Goal: Book appointment/travel/reservation

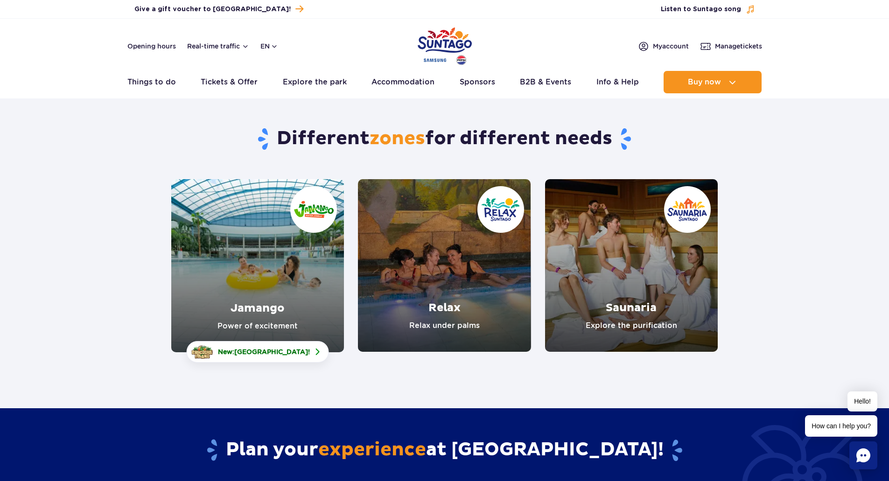
click at [261, 275] on link "Jamango" at bounding box center [257, 265] width 173 height 173
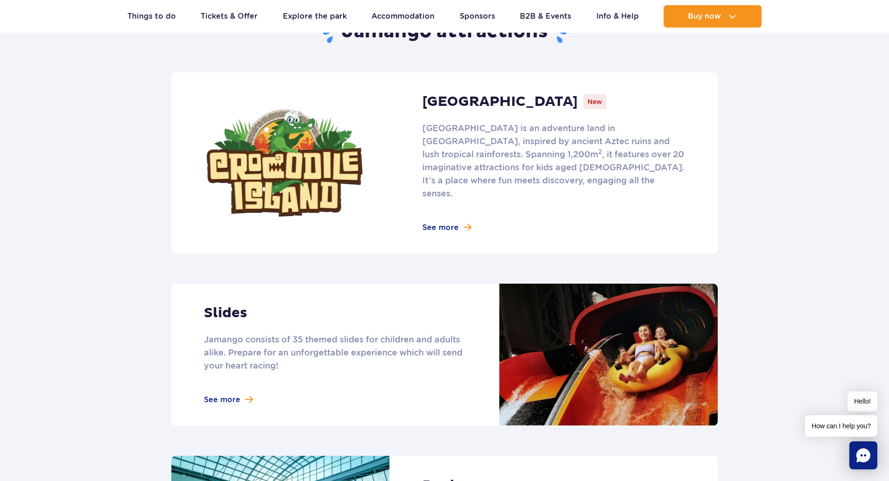
scroll to position [747, 0]
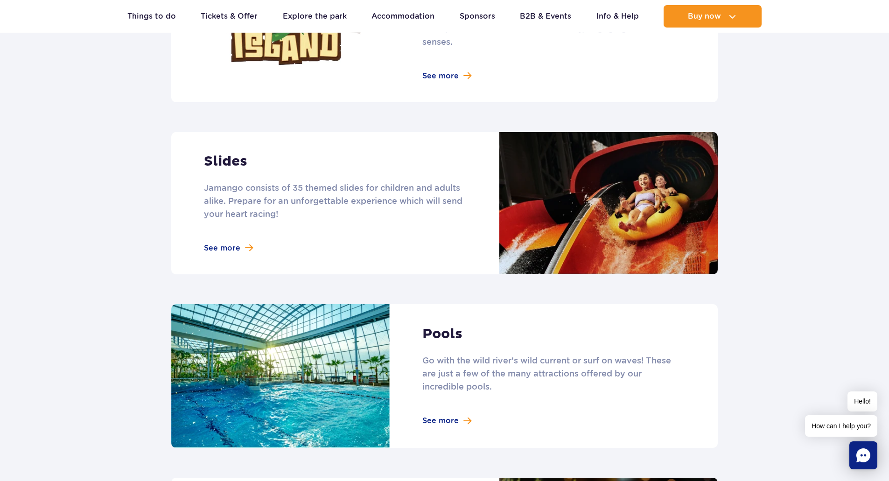
click at [228, 234] on link at bounding box center [444, 203] width 546 height 142
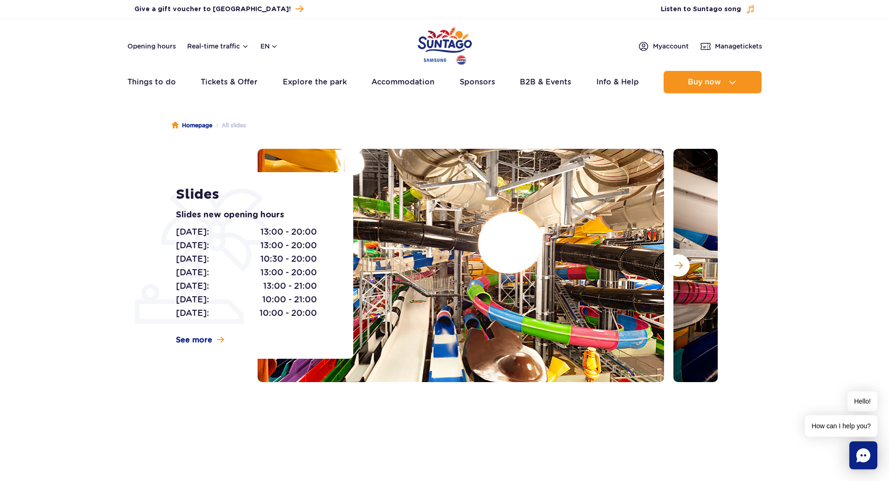
scroll to position [47, 0]
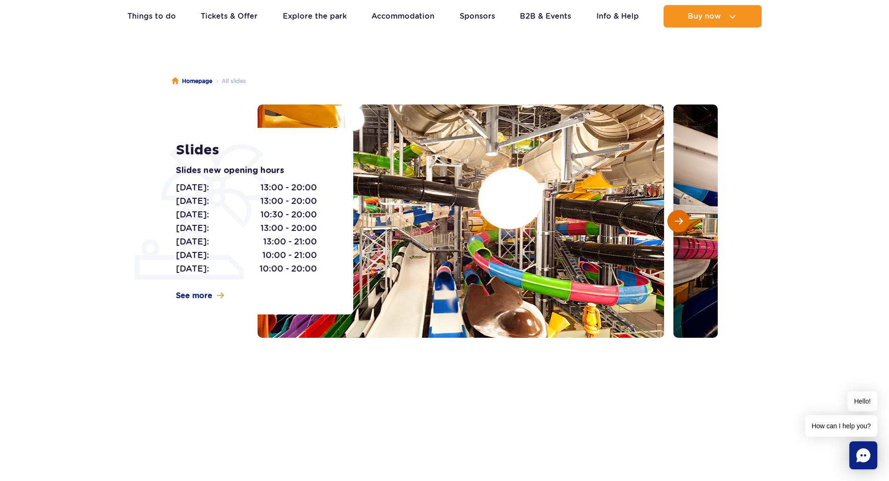
click at [681, 224] on span "Next slide" at bounding box center [679, 221] width 8 height 8
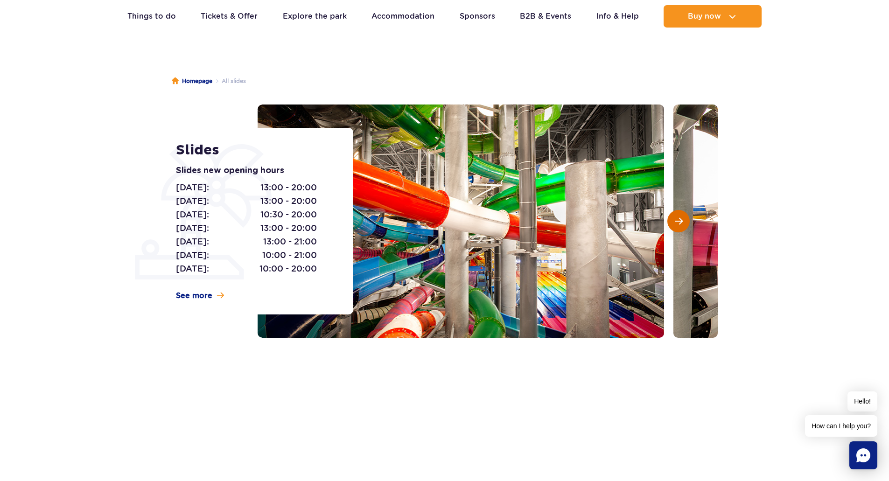
click at [681, 224] on span "Next slide" at bounding box center [679, 221] width 8 height 8
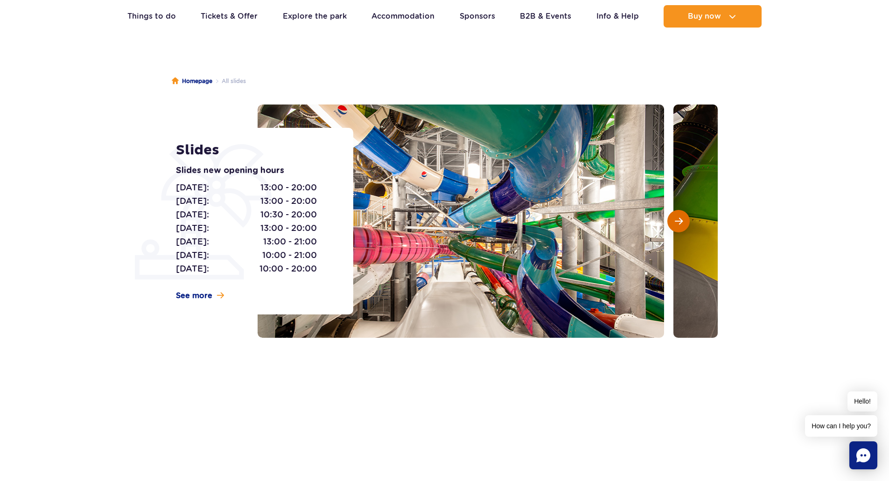
click at [681, 224] on span "Next slide" at bounding box center [679, 221] width 8 height 8
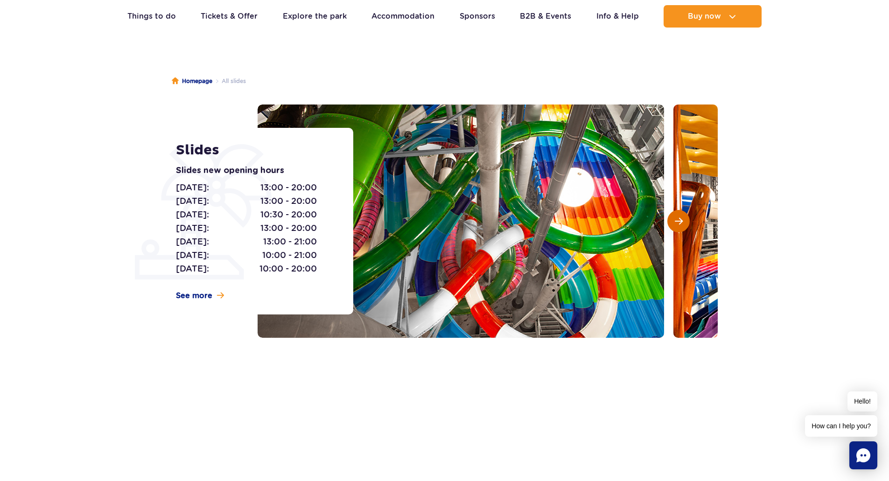
click at [681, 224] on span "Next slide" at bounding box center [679, 221] width 8 height 8
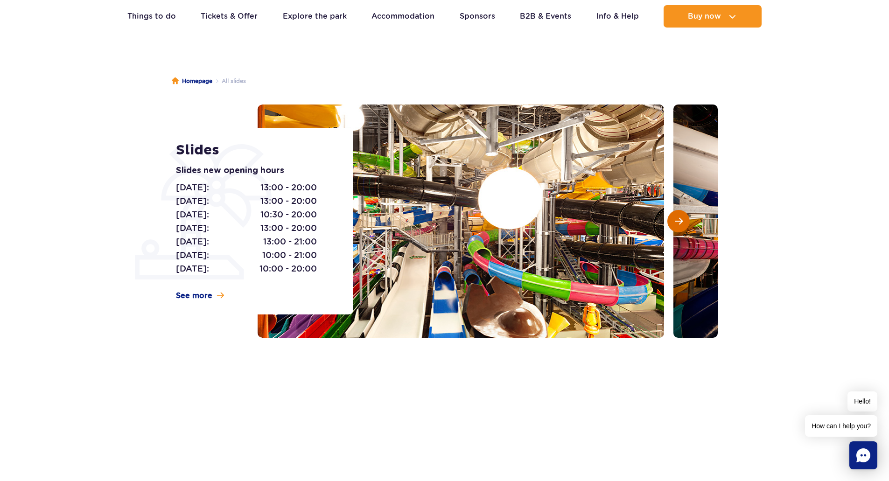
click at [681, 224] on span "Next slide" at bounding box center [679, 221] width 8 height 8
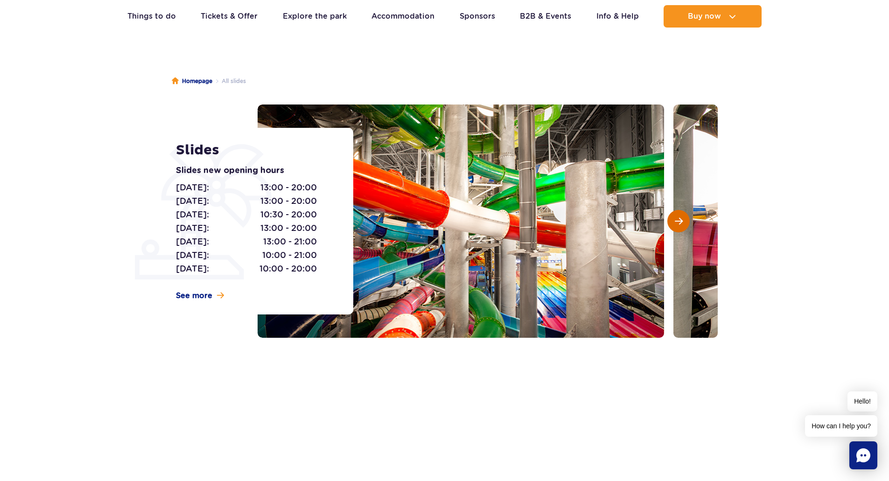
click at [681, 224] on span "Next slide" at bounding box center [679, 221] width 8 height 8
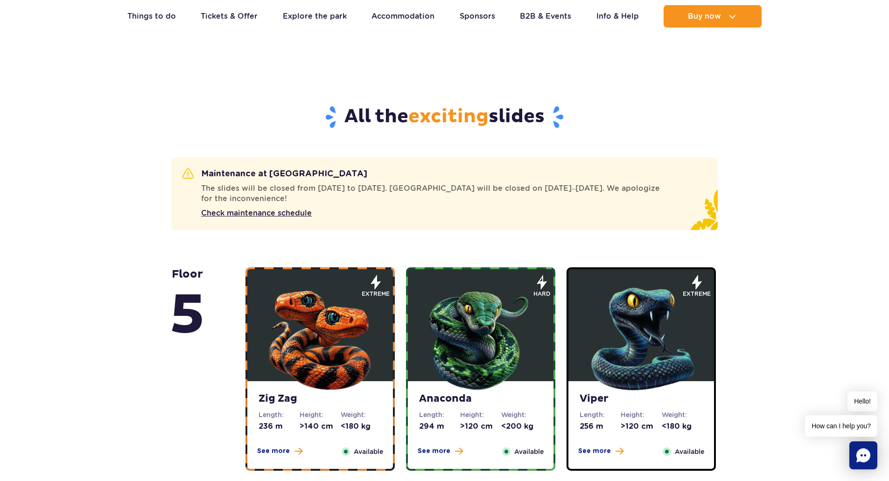
scroll to position [560, 0]
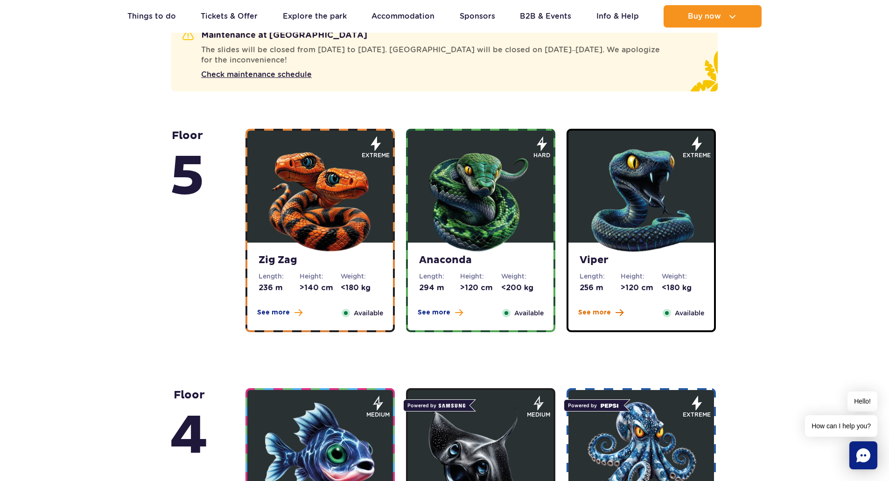
click at [604, 314] on span "See more" at bounding box center [594, 312] width 33 height 9
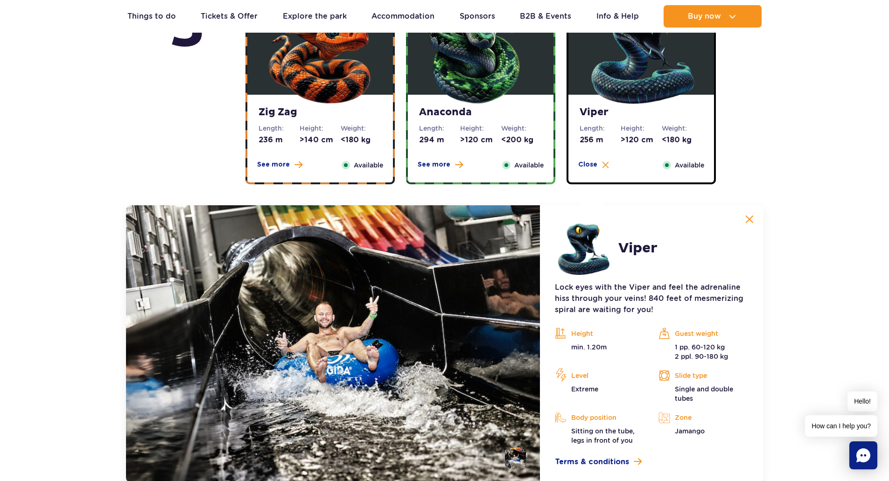
scroll to position [671, 0]
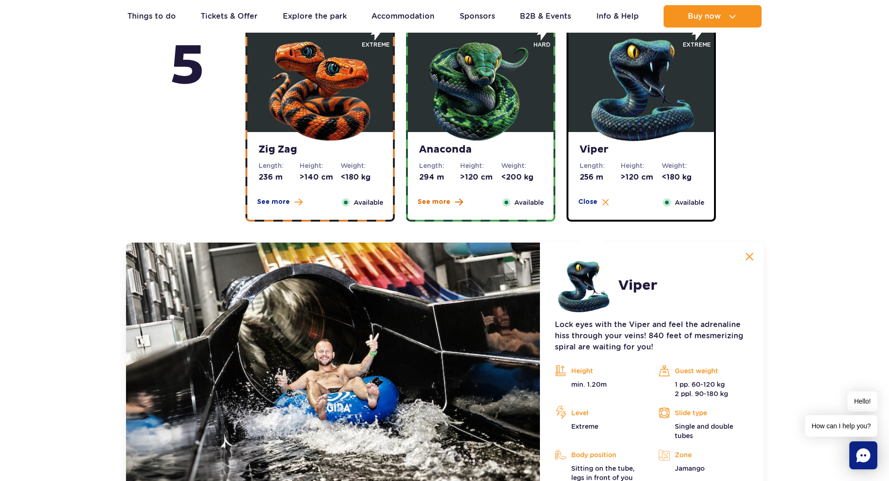
click at [444, 199] on span "See more" at bounding box center [434, 201] width 33 height 9
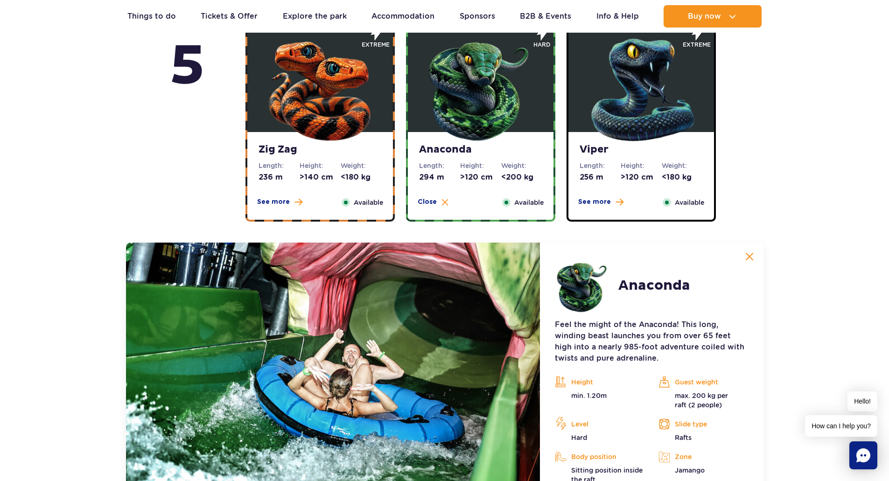
click at [277, 200] on span "See more" at bounding box center [273, 201] width 33 height 9
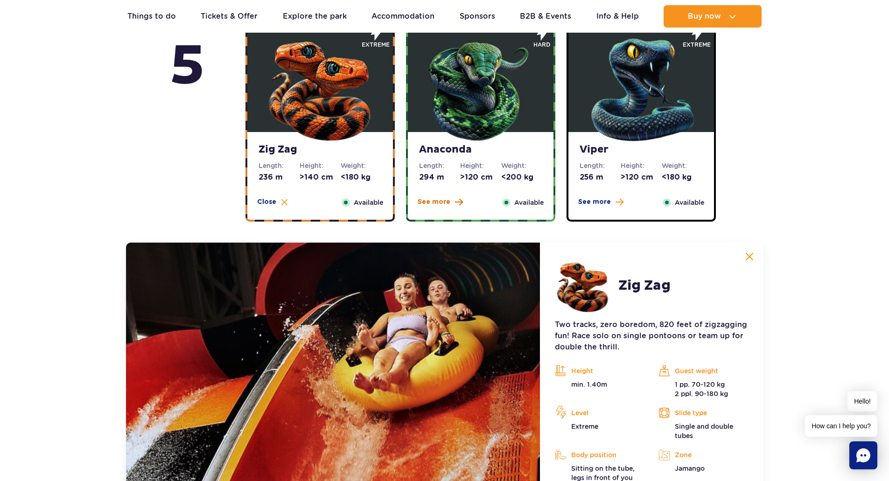
click at [436, 202] on span "See more" at bounding box center [434, 201] width 33 height 9
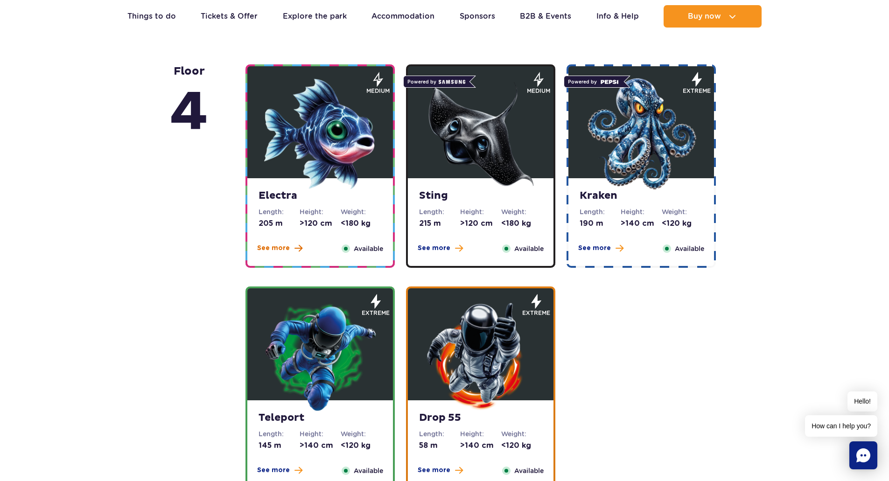
click at [278, 249] on span "See more" at bounding box center [273, 248] width 33 height 9
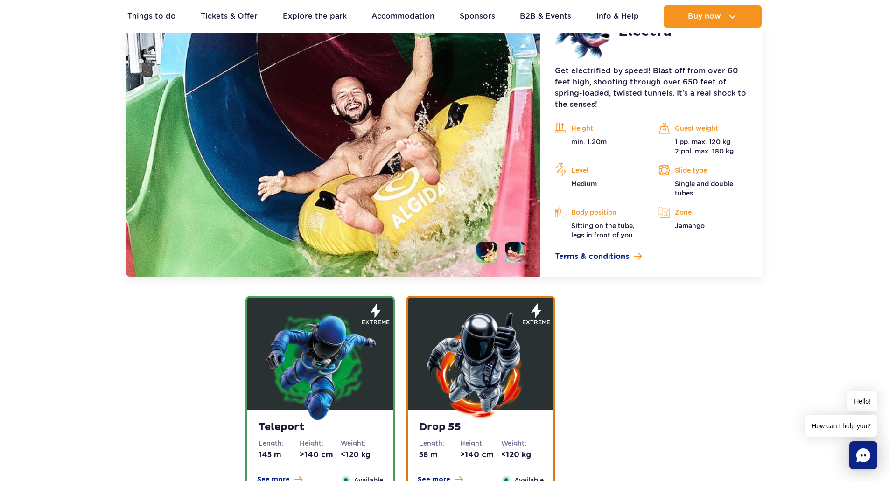
scroll to position [1117, 0]
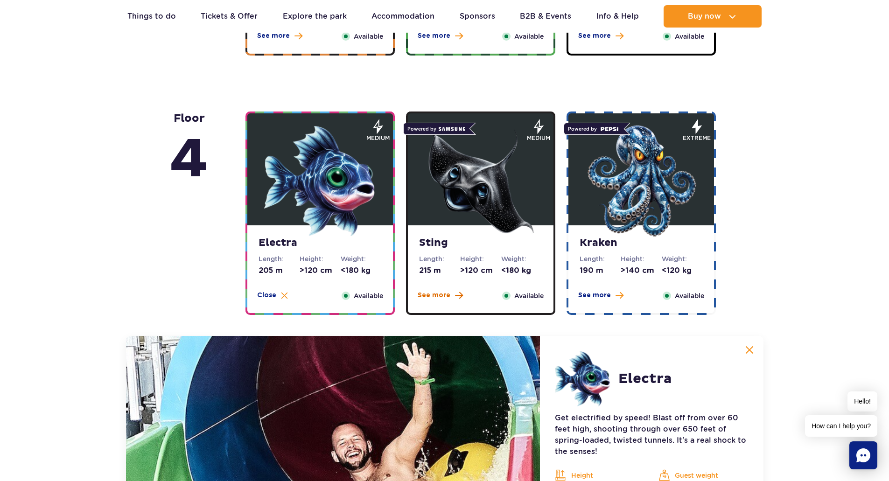
click at [438, 297] on span "See more" at bounding box center [434, 295] width 33 height 9
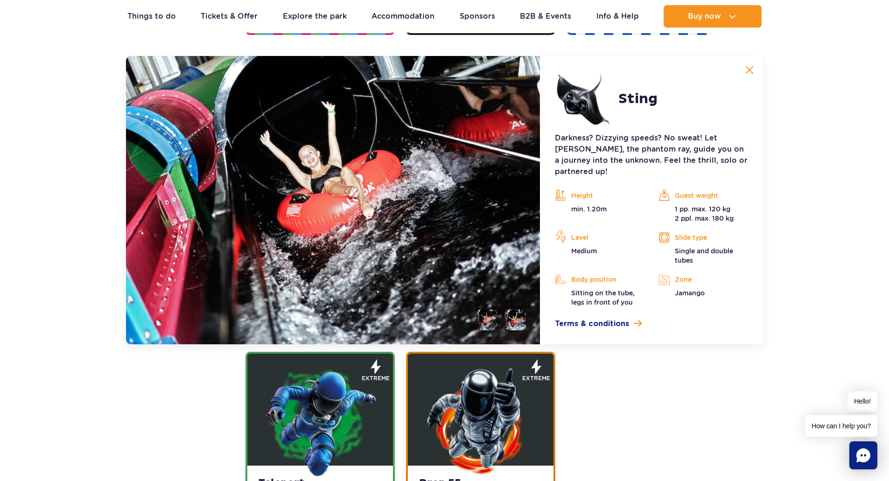
scroll to position [977, 0]
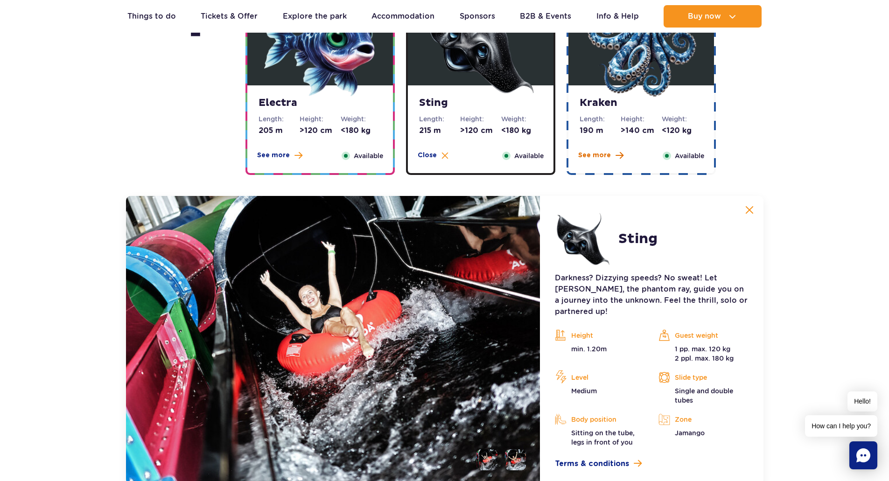
click at [596, 157] on span "See more" at bounding box center [594, 155] width 33 height 9
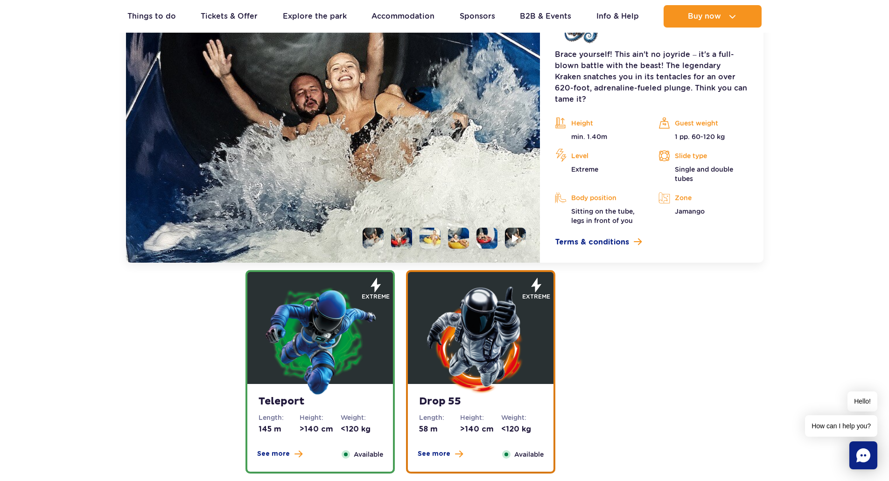
scroll to position [1350, 0]
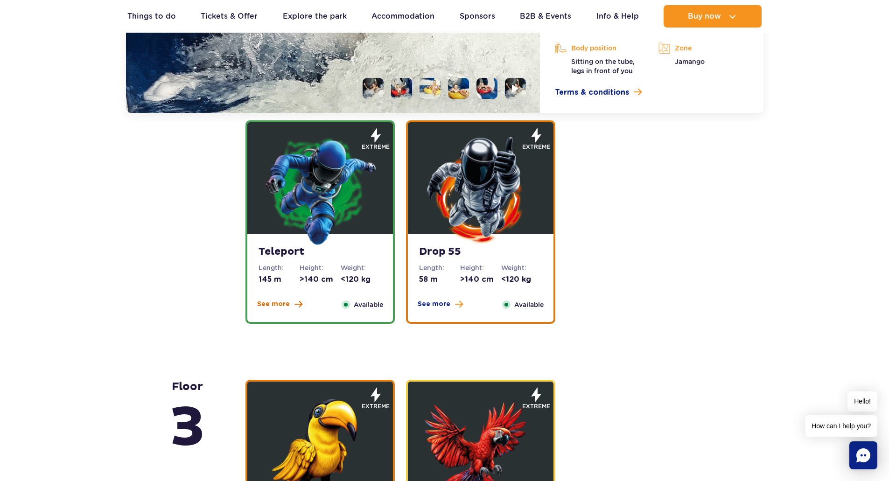
click at [277, 306] on span "See more" at bounding box center [273, 304] width 33 height 9
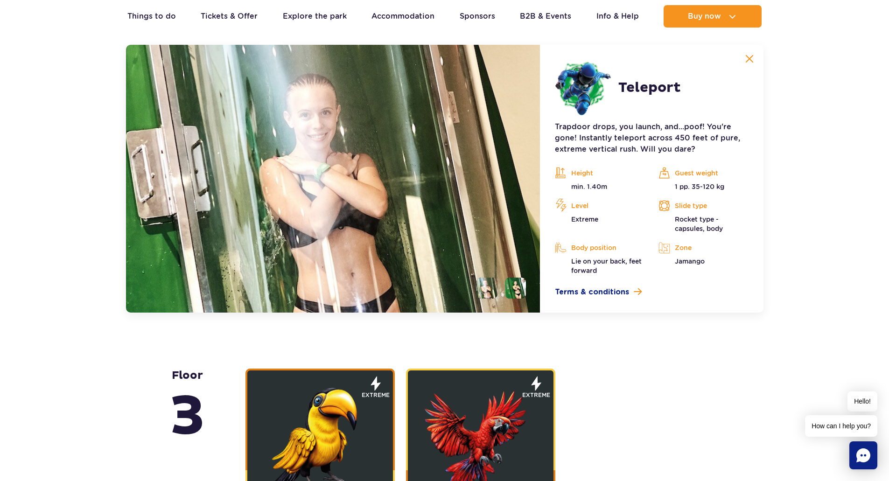
scroll to position [1339, 0]
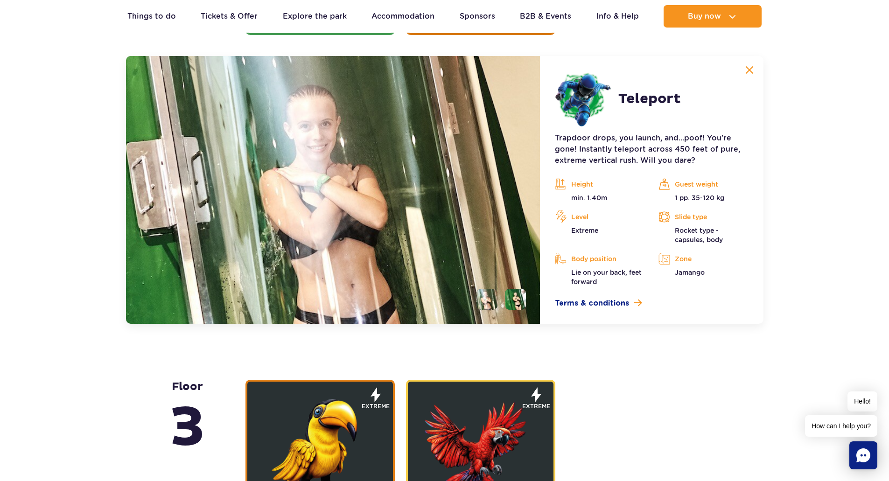
click at [746, 71] on img at bounding box center [749, 70] width 8 height 8
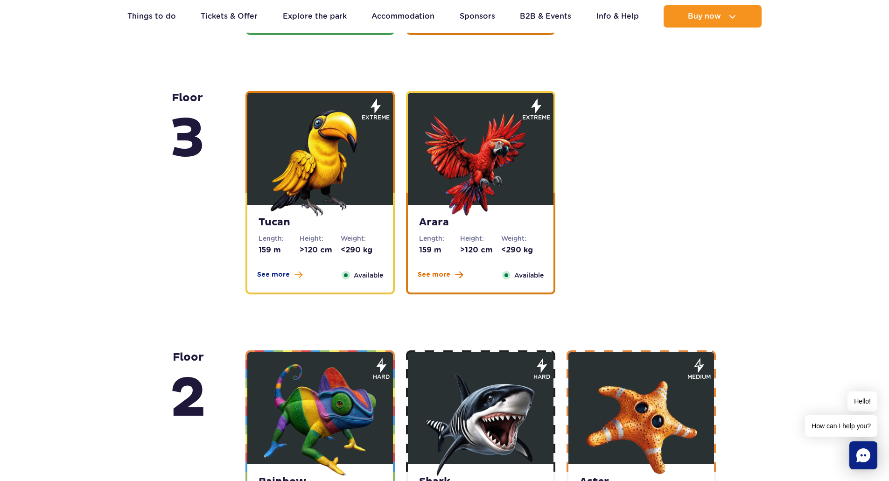
click at [441, 275] on span "See more" at bounding box center [434, 274] width 33 height 9
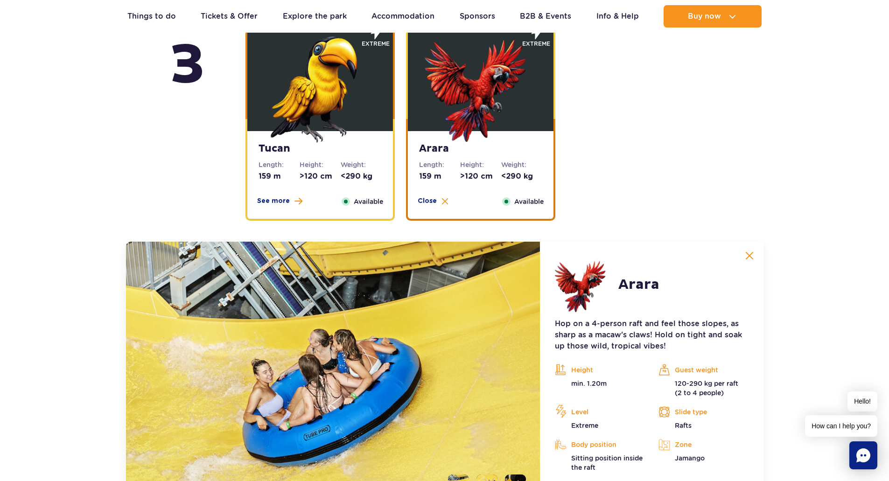
scroll to position [1411, 0]
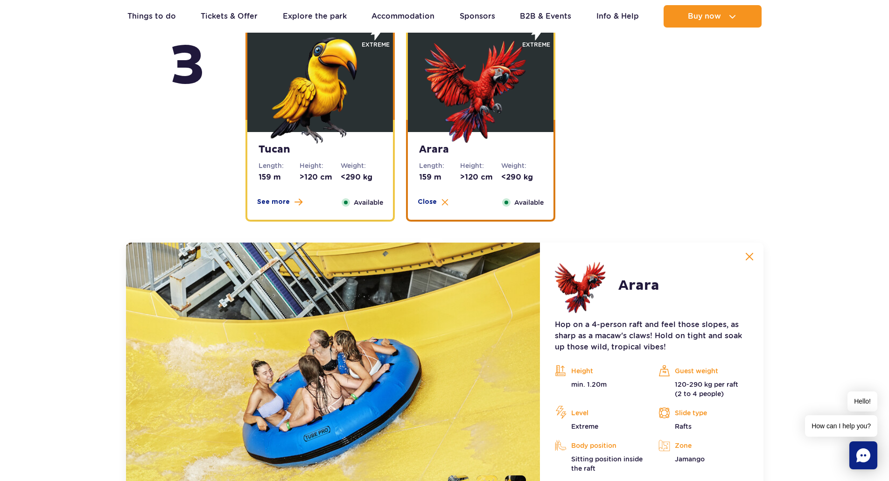
click at [747, 254] on img at bounding box center [749, 256] width 8 height 8
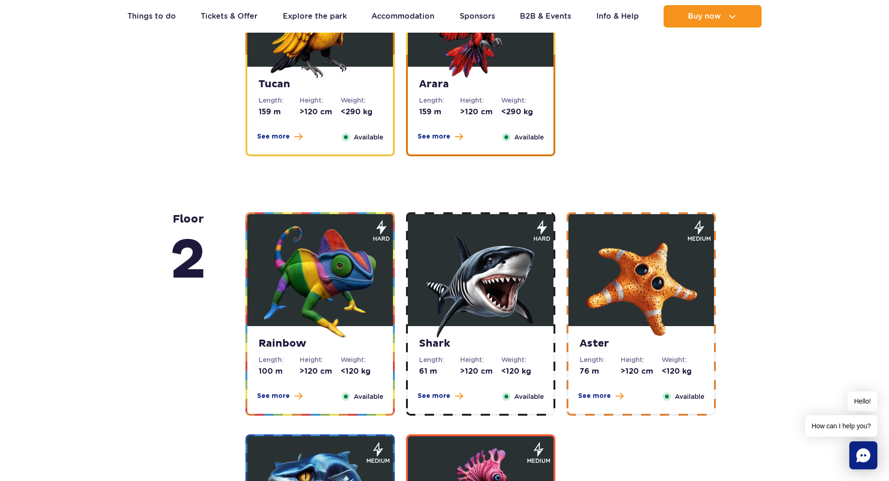
scroll to position [1598, 0]
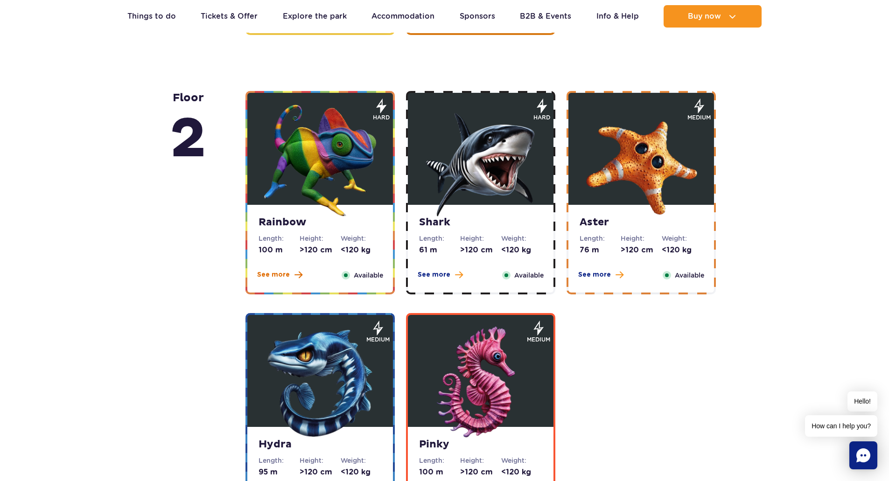
click at [287, 273] on span "See more" at bounding box center [273, 274] width 33 height 9
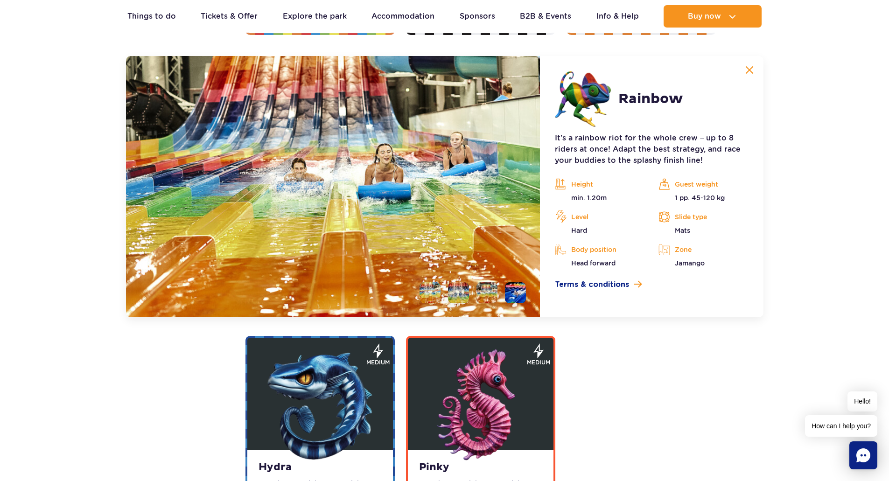
scroll to position [1624, 0]
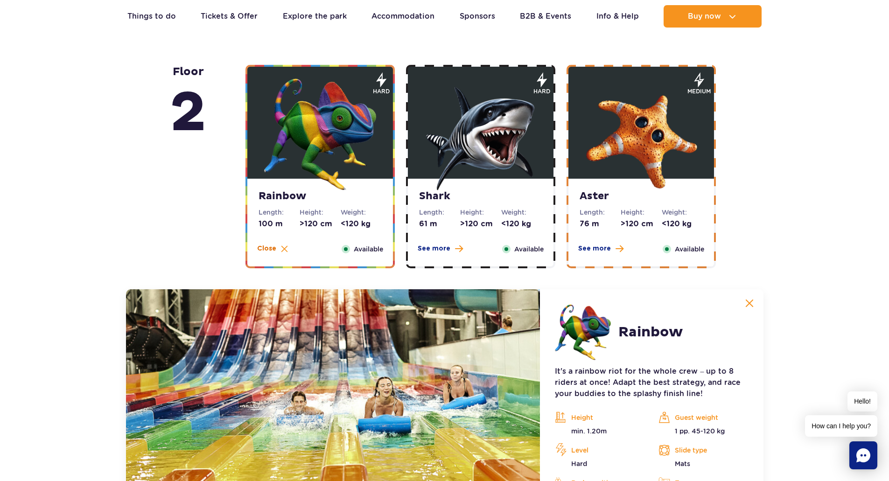
click at [275, 251] on span "Close" at bounding box center [266, 248] width 19 height 9
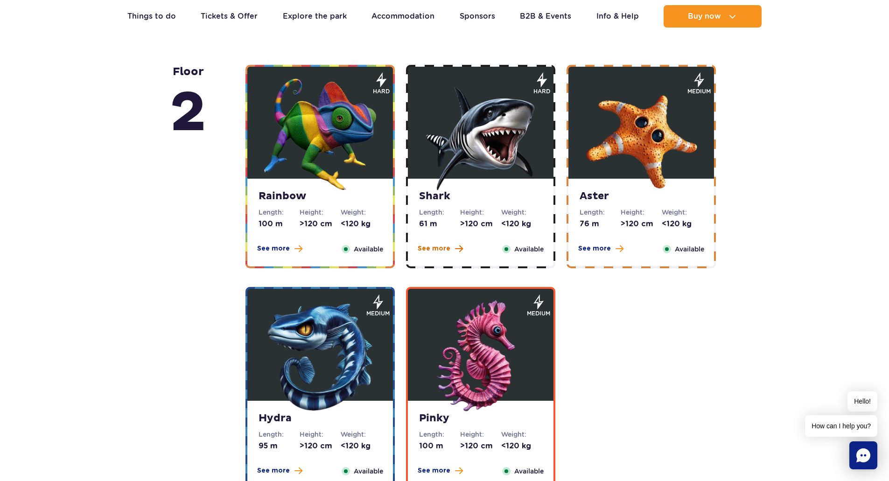
click at [449, 250] on span "See more" at bounding box center [434, 248] width 33 height 9
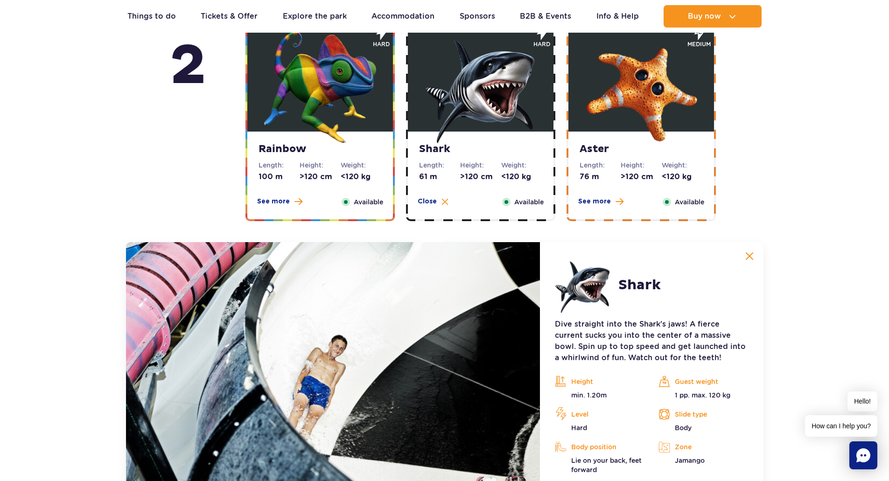
scroll to position [1671, 0]
click at [437, 205] on button "Close" at bounding box center [433, 201] width 31 height 9
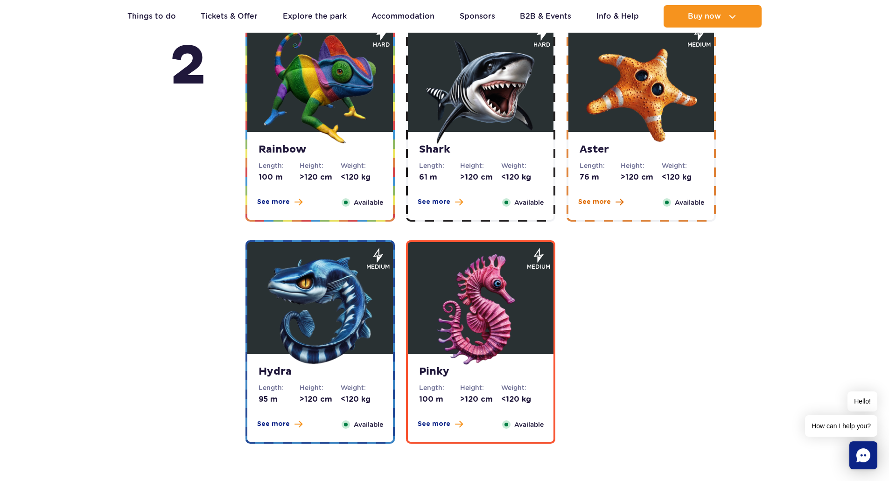
click at [592, 201] on span "See more" at bounding box center [594, 201] width 33 height 9
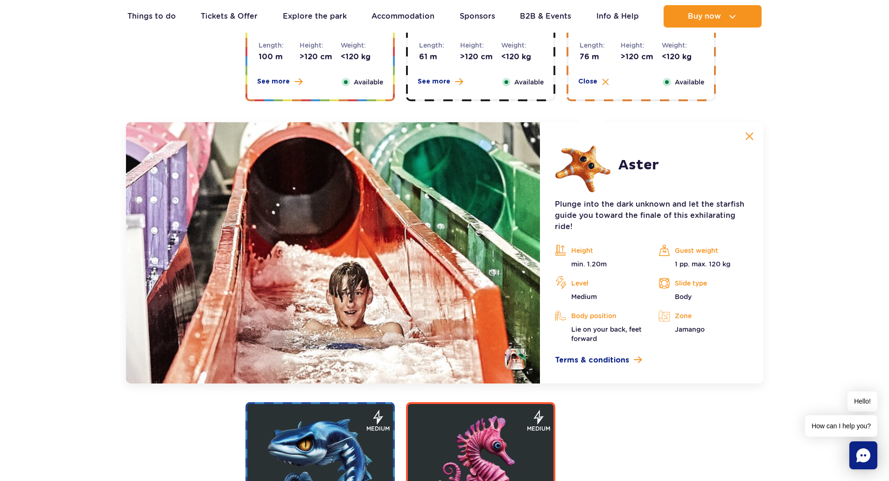
scroll to position [1718, 0]
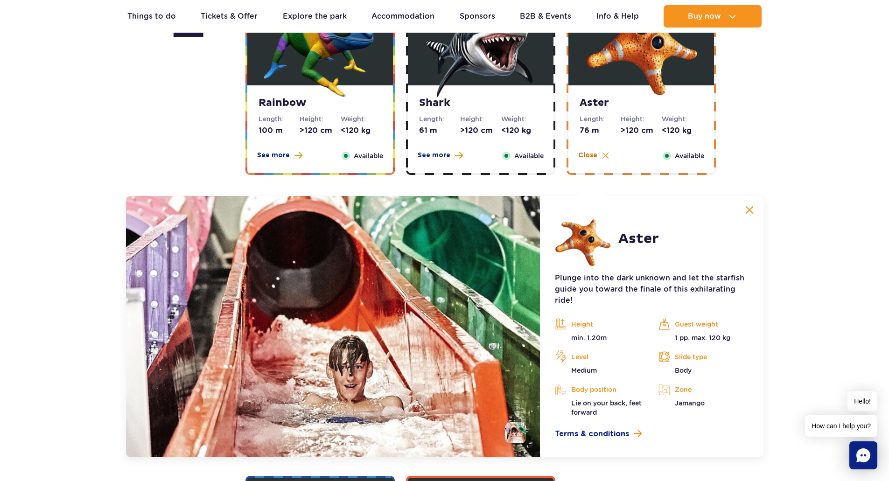
click at [594, 155] on span "Close" at bounding box center [587, 155] width 19 height 9
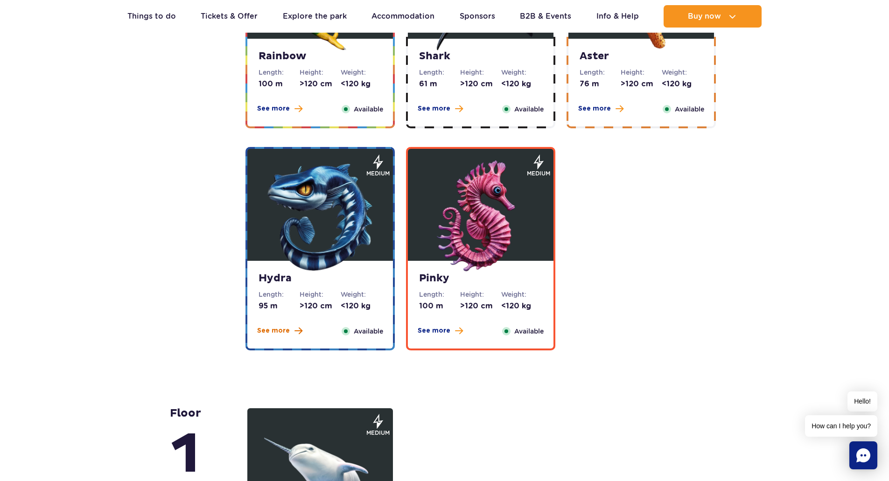
click at [281, 328] on span "See more" at bounding box center [273, 330] width 33 height 9
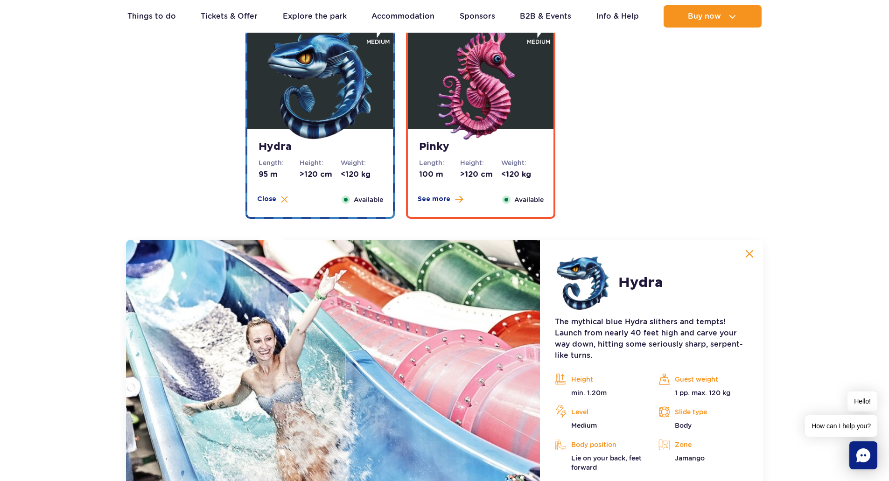
scroll to position [1893, 0]
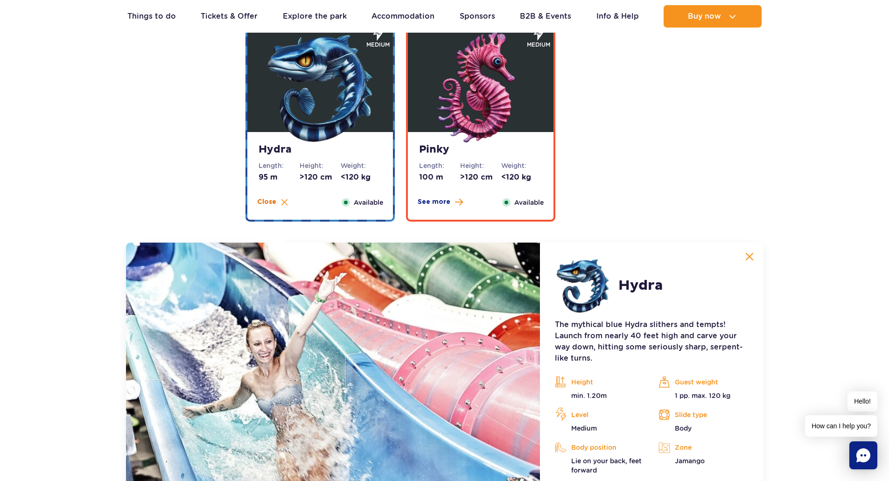
click at [274, 205] on span "Close" at bounding box center [266, 201] width 19 height 9
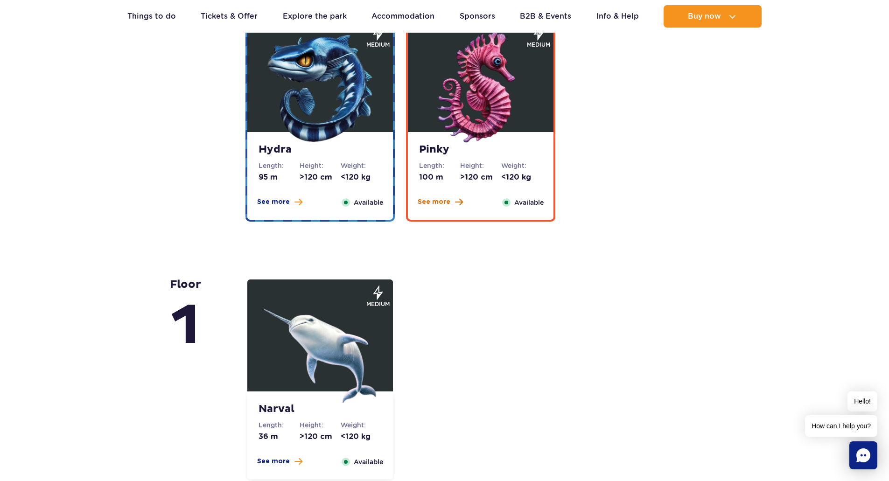
click at [437, 204] on span "See more" at bounding box center [434, 201] width 33 height 9
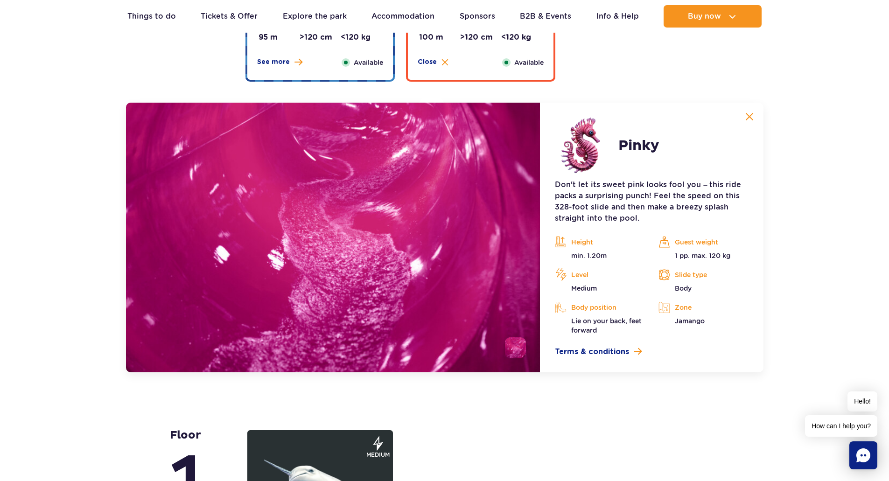
scroll to position [1940, 0]
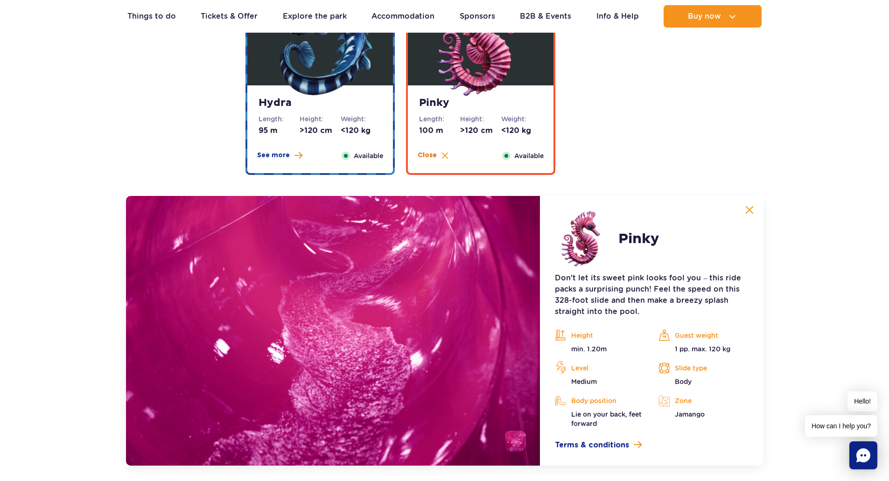
click at [426, 157] on span "Close" at bounding box center [427, 155] width 19 height 9
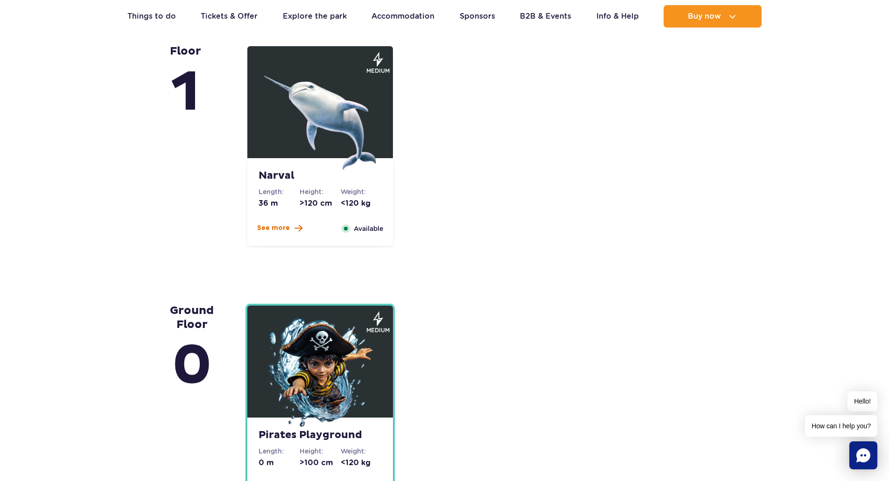
click at [283, 231] on span "See more" at bounding box center [273, 228] width 33 height 9
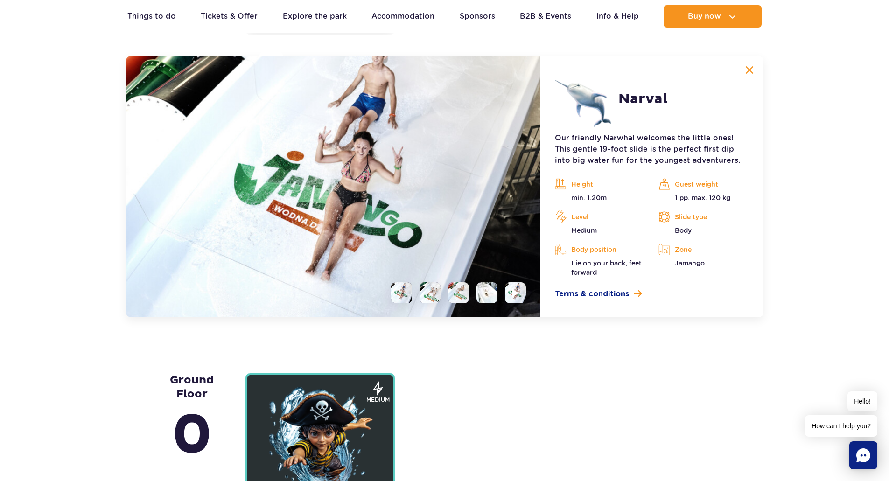
scroll to position [2199, 0]
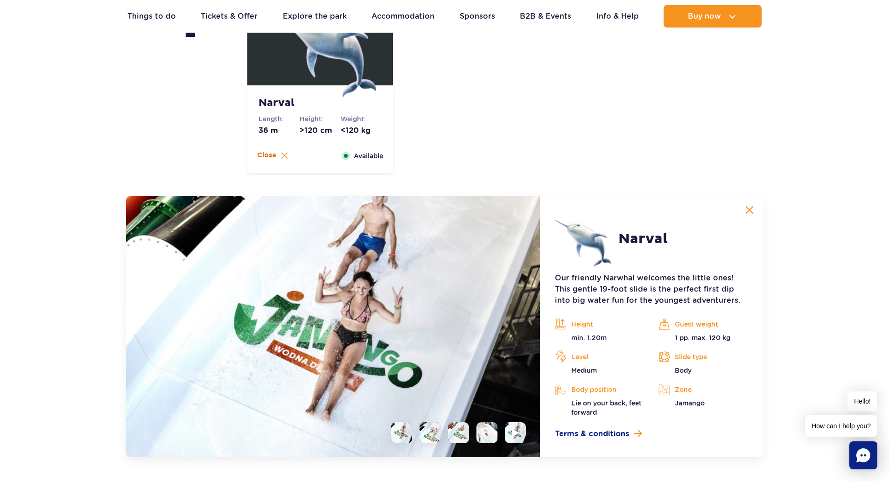
click at [268, 153] on span "Close" at bounding box center [266, 155] width 19 height 9
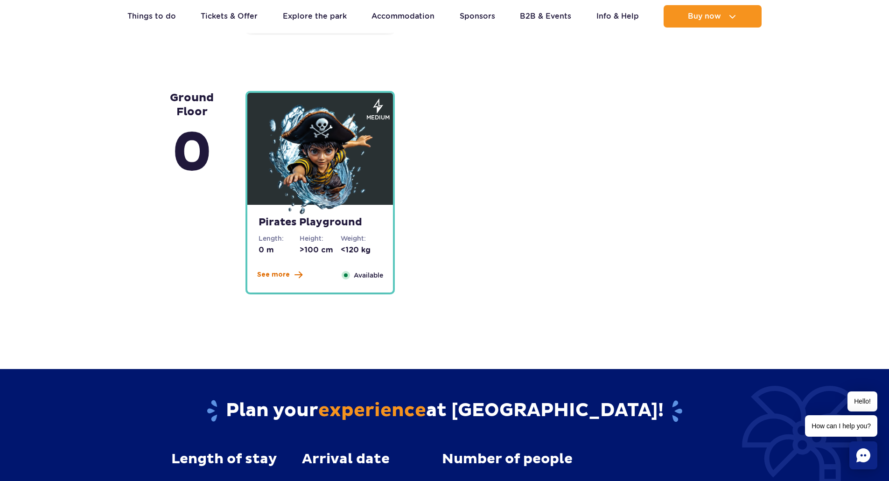
click at [280, 276] on span "See more" at bounding box center [273, 274] width 33 height 9
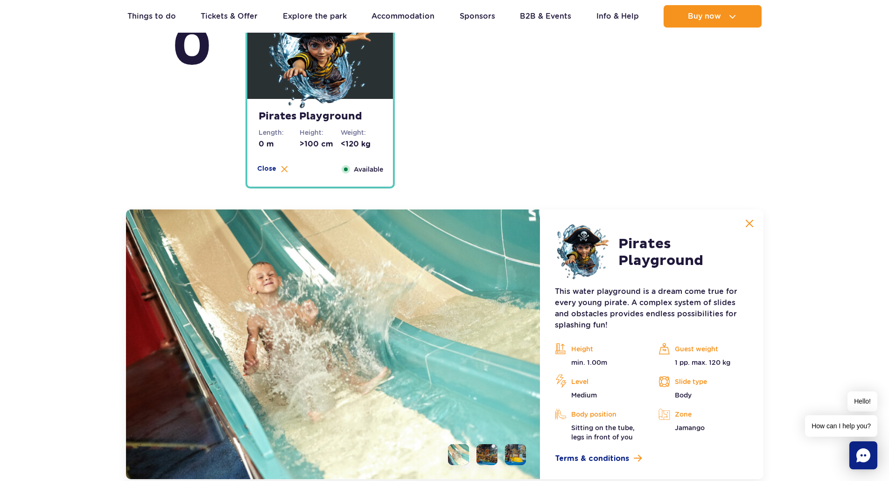
scroll to position [2319, 0]
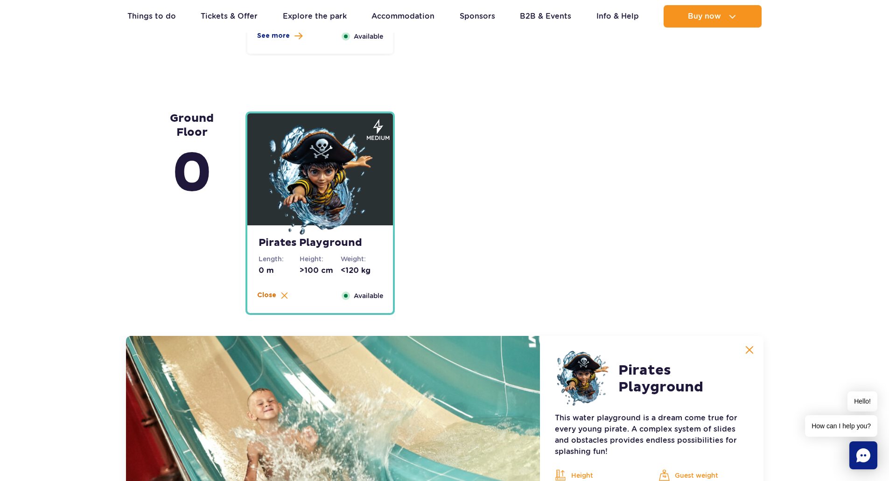
click at [275, 296] on span "Close" at bounding box center [266, 295] width 19 height 9
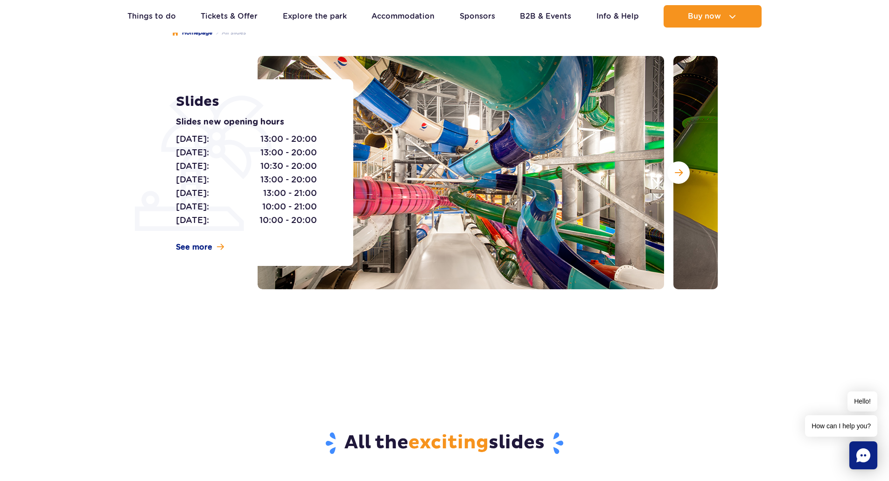
scroll to position [0, 0]
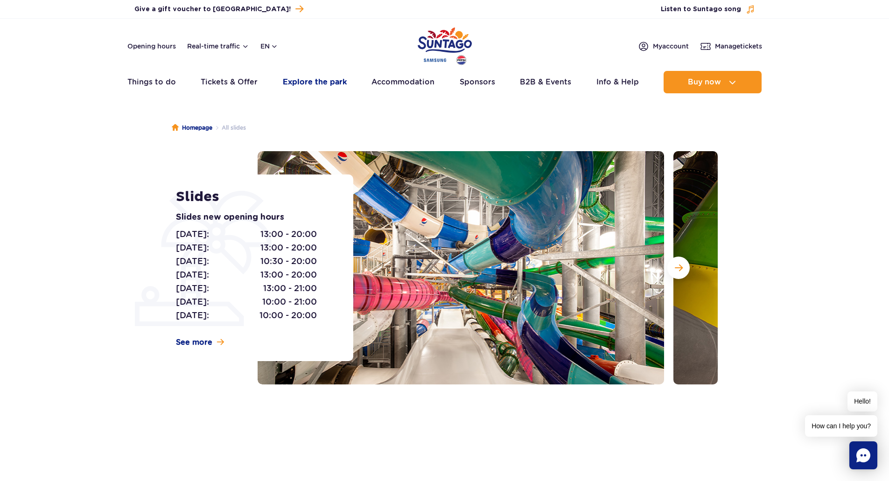
click at [296, 77] on link "Explore the park" at bounding box center [315, 82] width 64 height 22
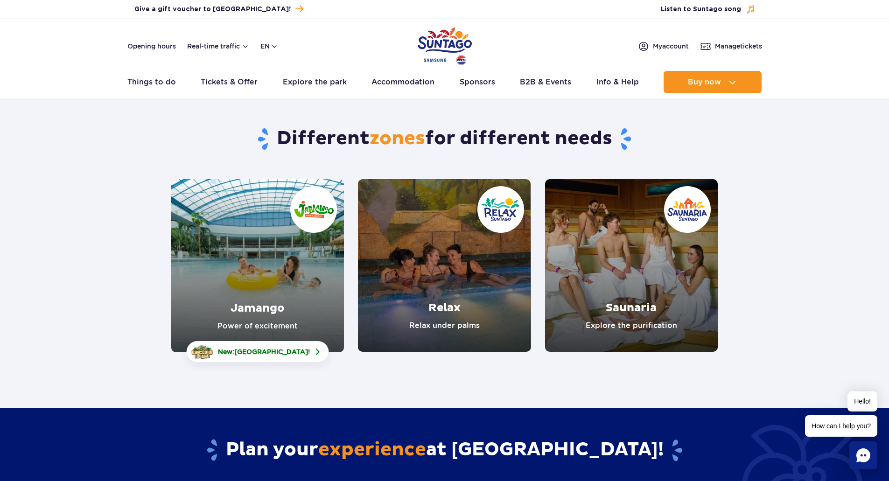
click at [460, 285] on link "Relax" at bounding box center [444, 265] width 173 height 173
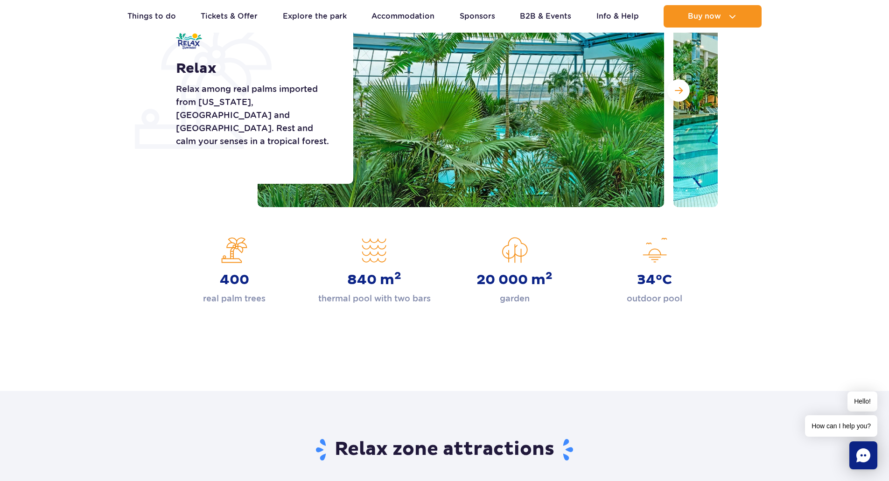
scroll to position [47, 0]
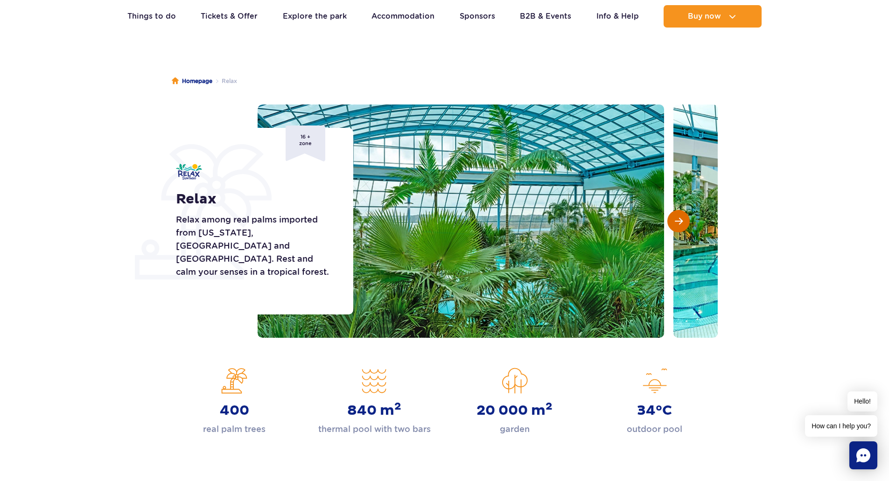
click at [671, 213] on button "Next slide" at bounding box center [678, 221] width 22 height 22
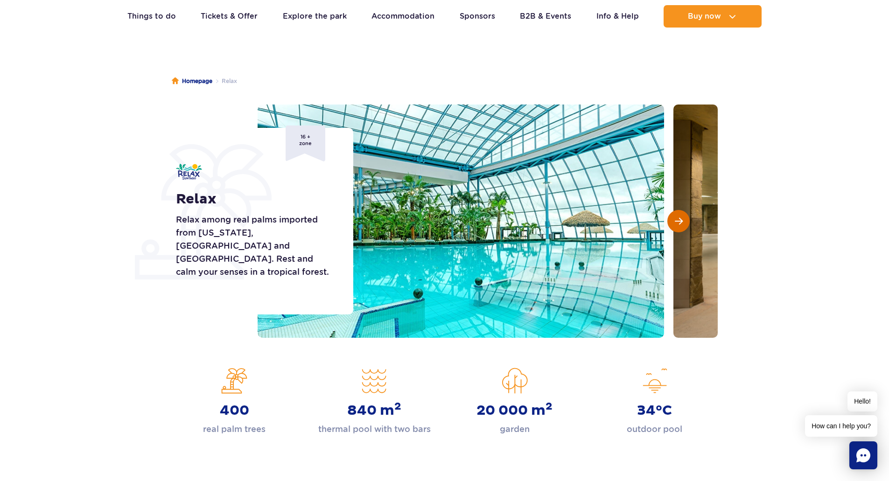
click at [674, 215] on button "Next slide" at bounding box center [678, 221] width 22 height 22
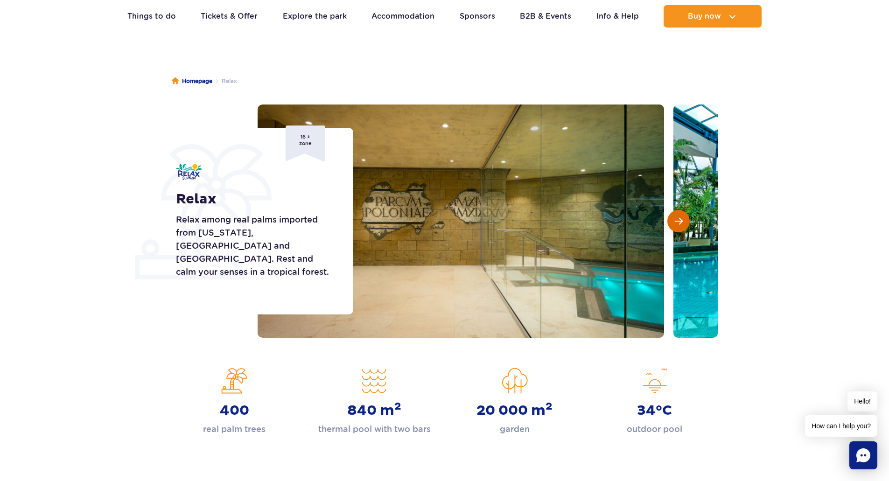
click at [676, 217] on span "Next slide" at bounding box center [679, 221] width 8 height 8
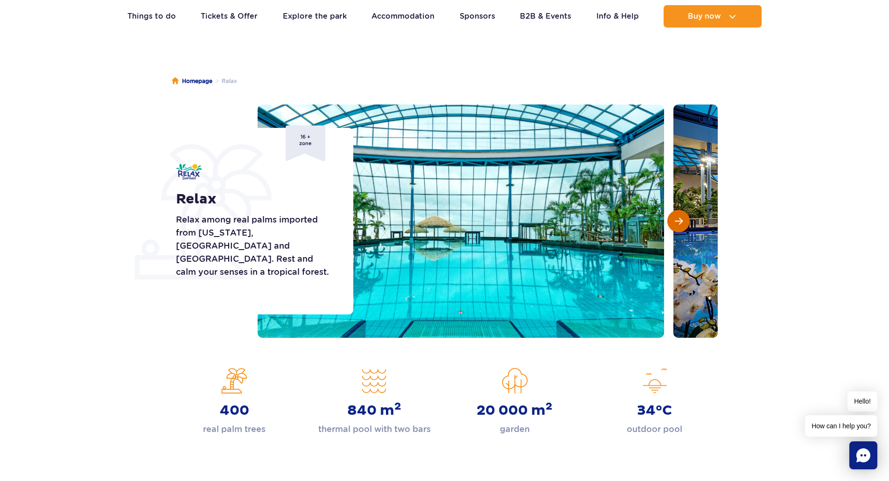
click at [676, 218] on span "Next slide" at bounding box center [679, 221] width 8 height 8
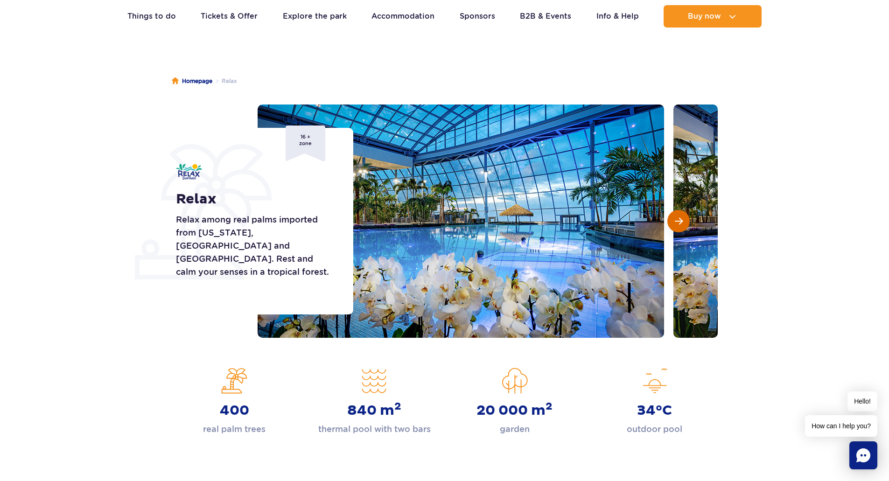
click at [676, 218] on span "Next slide" at bounding box center [679, 221] width 8 height 8
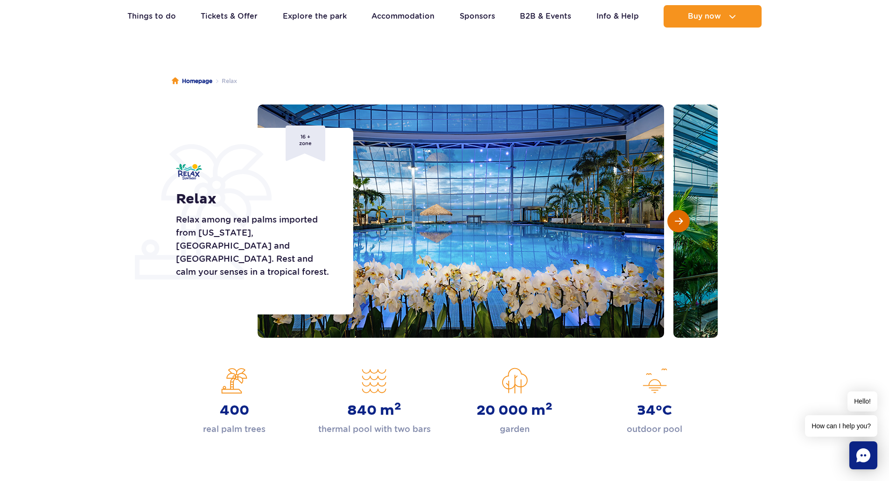
click at [676, 220] on span "Next slide" at bounding box center [679, 221] width 8 height 8
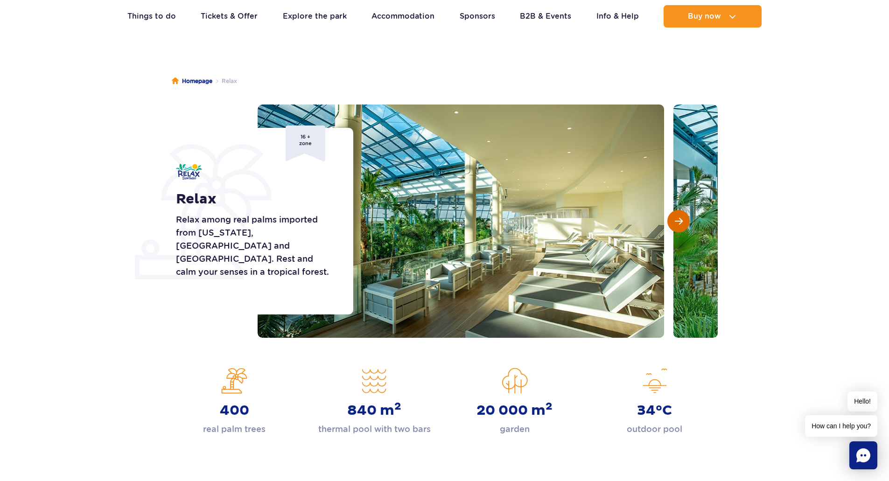
click at [676, 220] on span "Next slide" at bounding box center [679, 221] width 8 height 8
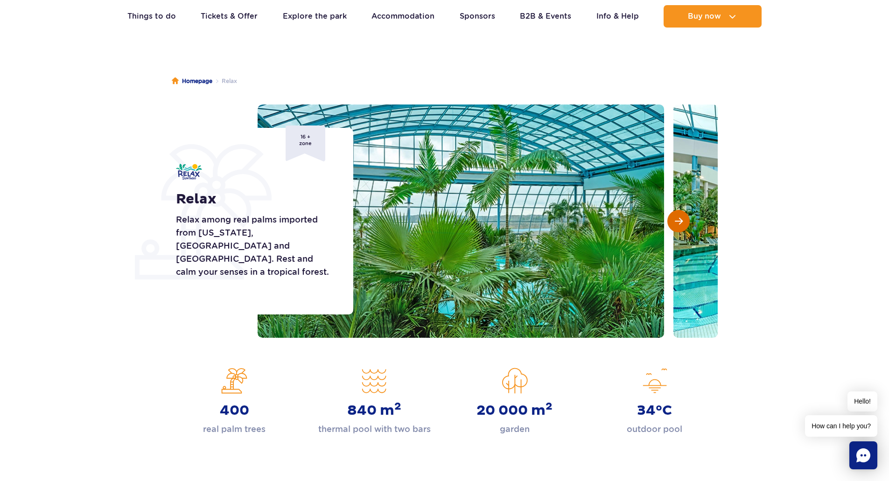
click at [676, 220] on span "Next slide" at bounding box center [679, 221] width 8 height 8
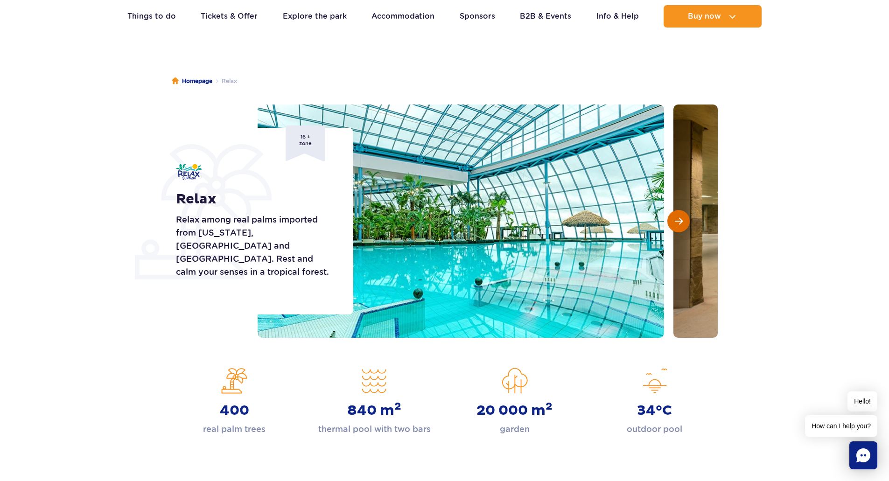
click at [676, 220] on span "Next slide" at bounding box center [679, 221] width 8 height 8
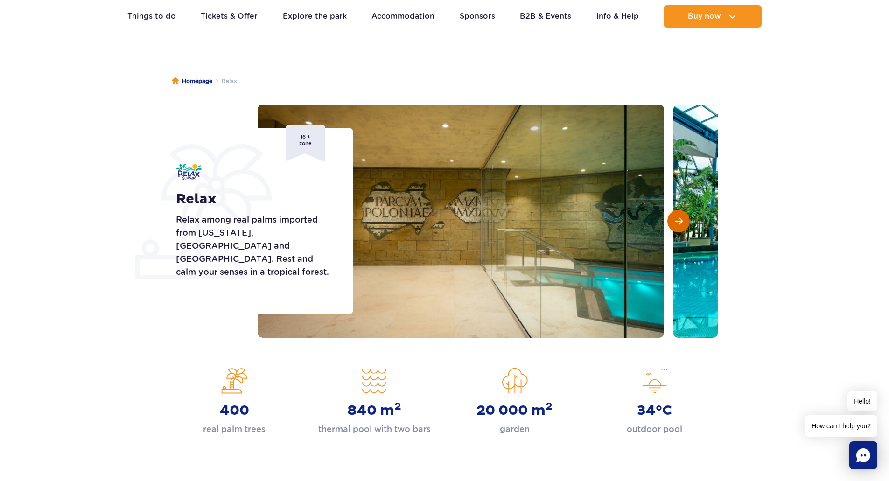
click at [676, 220] on span "Next slide" at bounding box center [679, 221] width 8 height 8
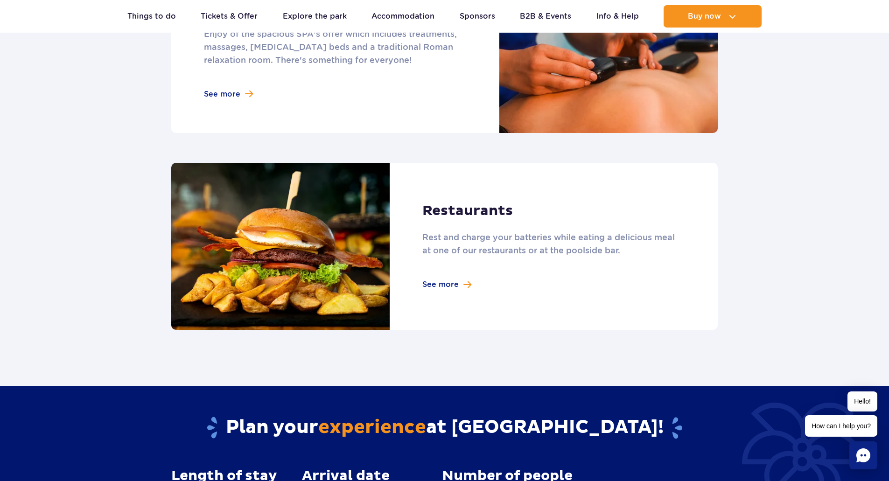
scroll to position [747, 0]
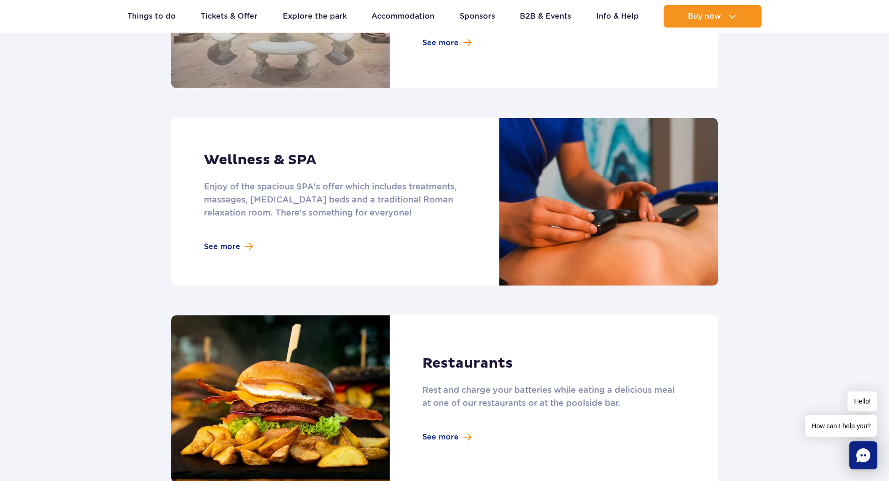
click at [211, 245] on link at bounding box center [444, 202] width 546 height 168
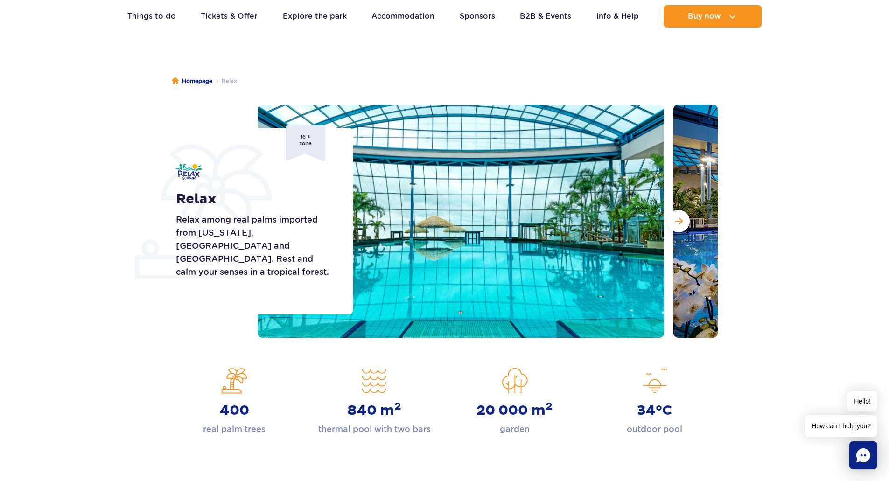
scroll to position [0, 0]
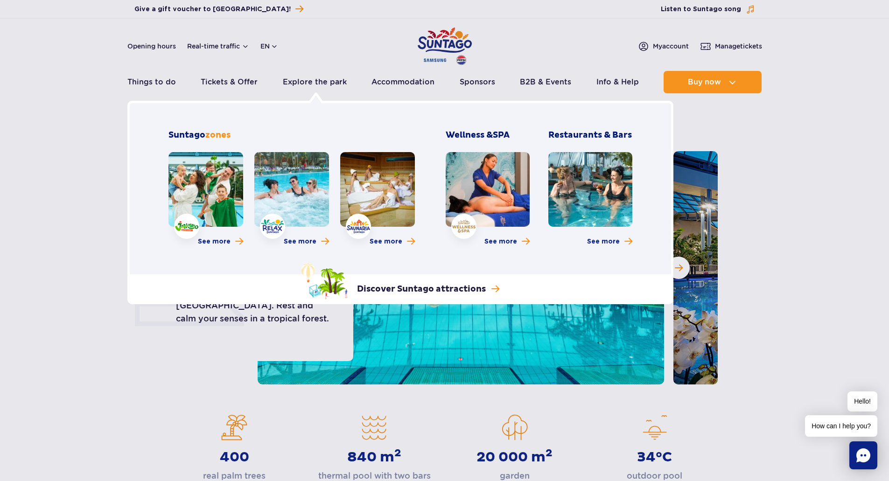
click at [364, 174] on link at bounding box center [377, 189] width 75 height 75
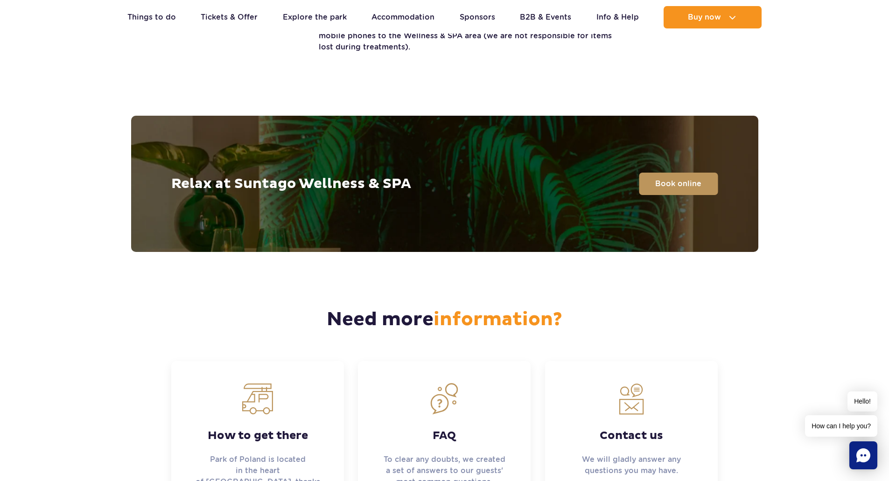
scroll to position [2333, 0]
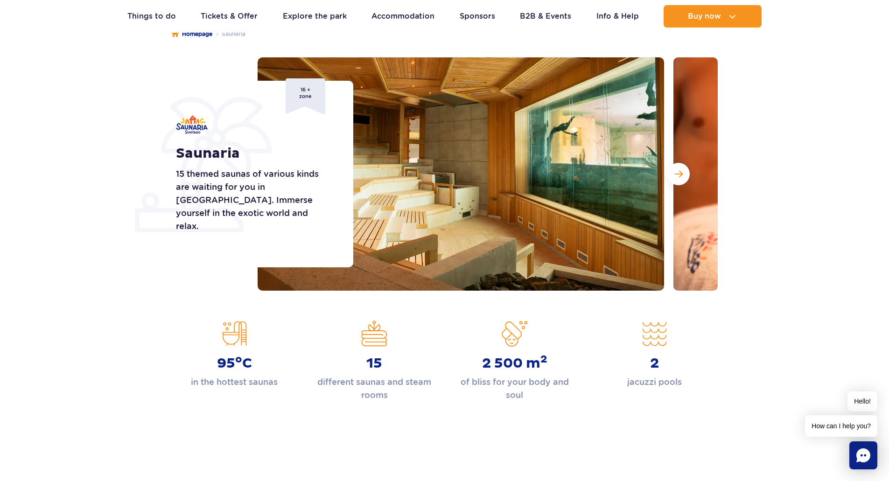
scroll to position [93, 0]
click at [677, 175] on span "Next slide" at bounding box center [679, 174] width 8 height 8
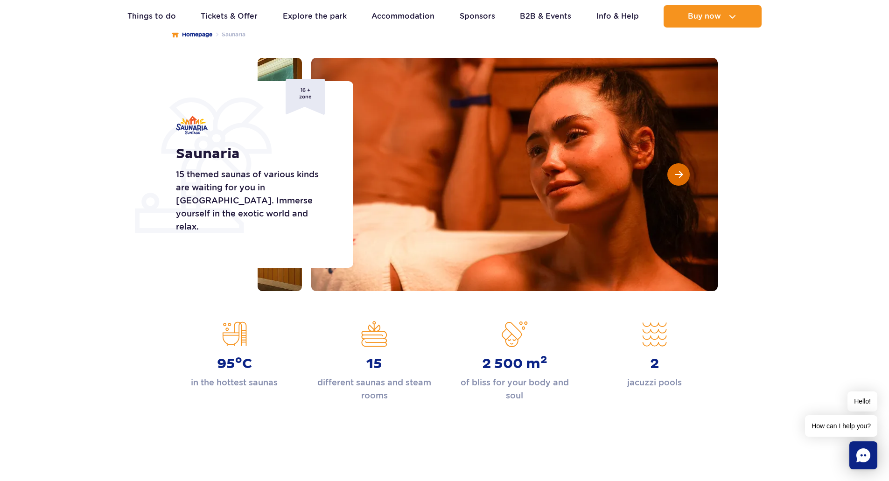
click at [677, 175] on span "Next slide" at bounding box center [679, 174] width 8 height 8
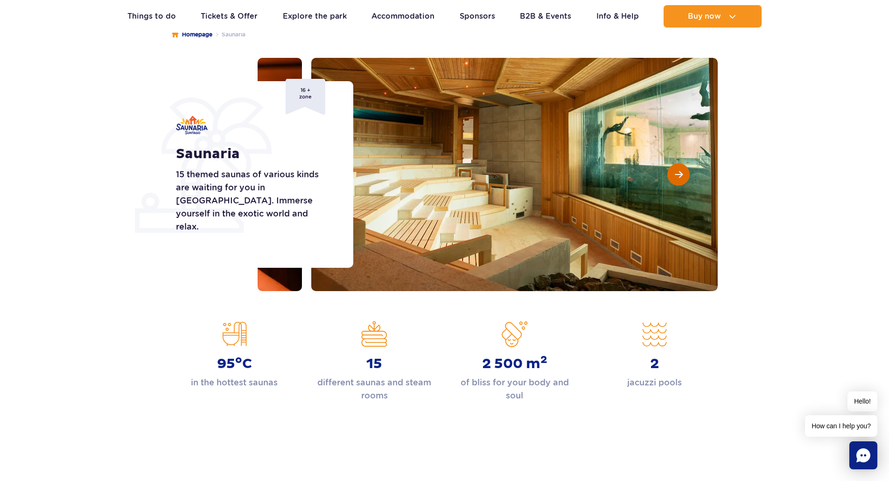
click at [681, 179] on button "Next slide" at bounding box center [678, 174] width 22 height 22
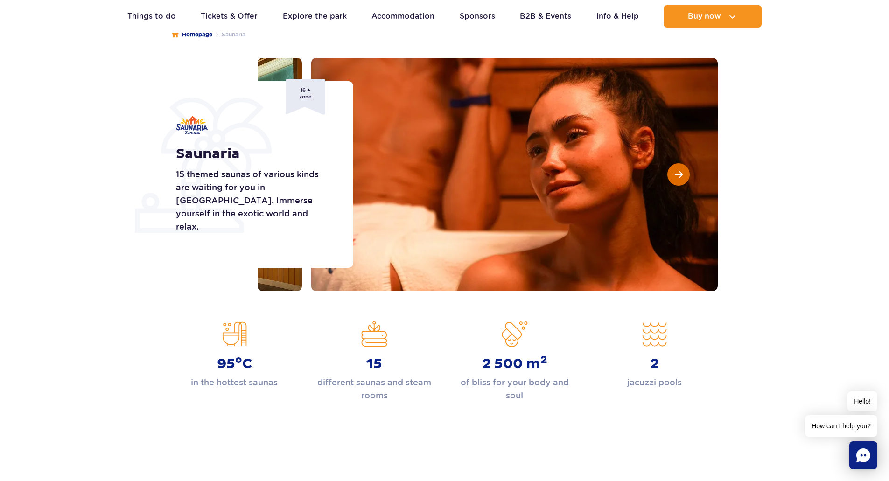
click at [681, 177] on span "Next slide" at bounding box center [679, 174] width 8 height 8
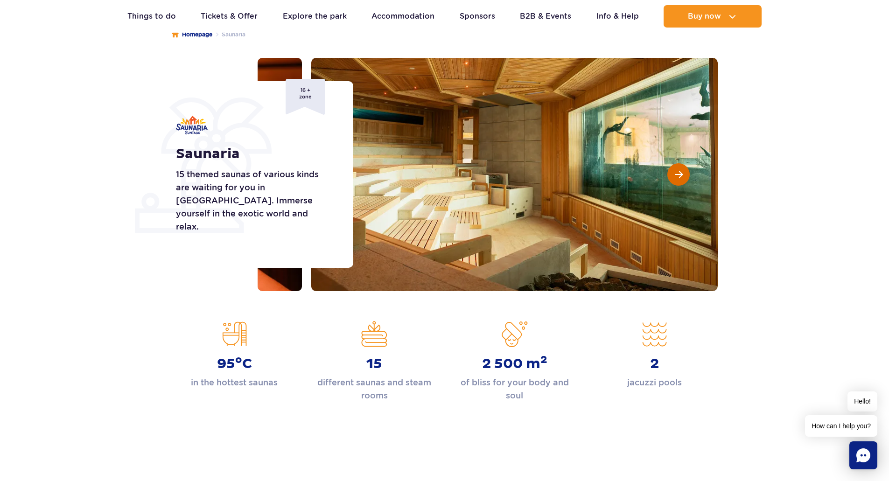
click at [681, 177] on span "Next slide" at bounding box center [679, 174] width 8 height 8
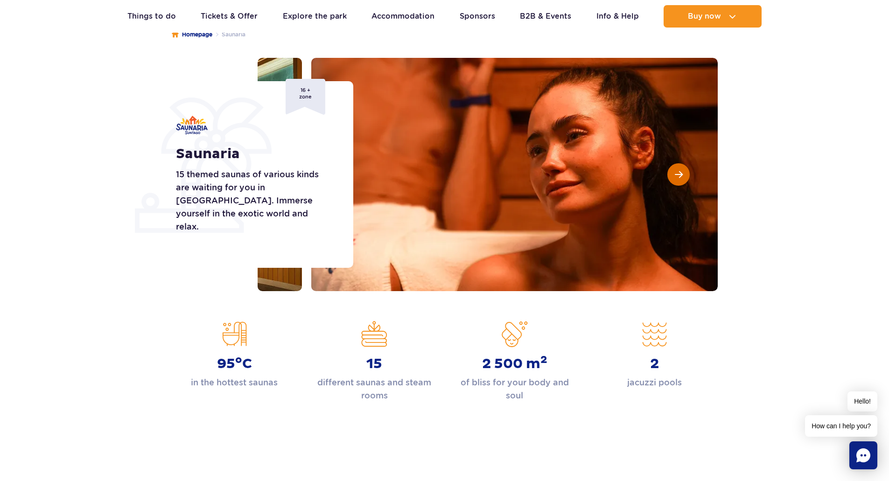
click at [680, 173] on span "Next slide" at bounding box center [679, 174] width 8 height 8
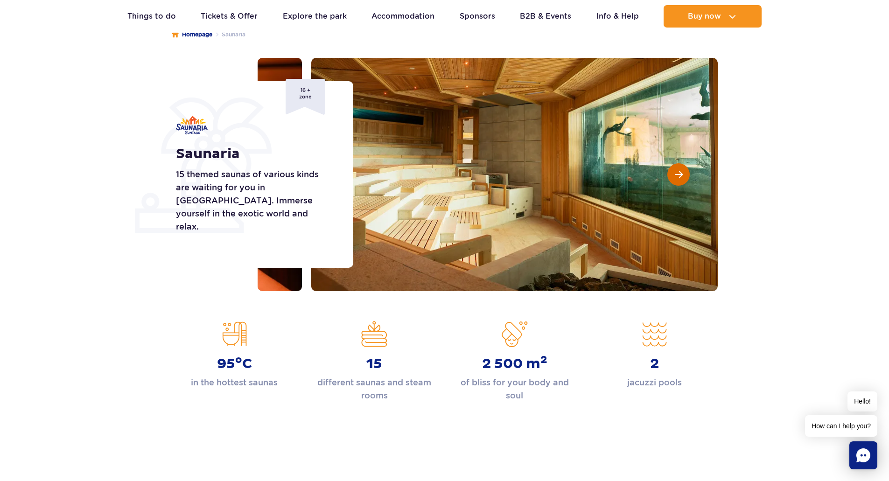
click at [680, 173] on span "Next slide" at bounding box center [679, 174] width 8 height 8
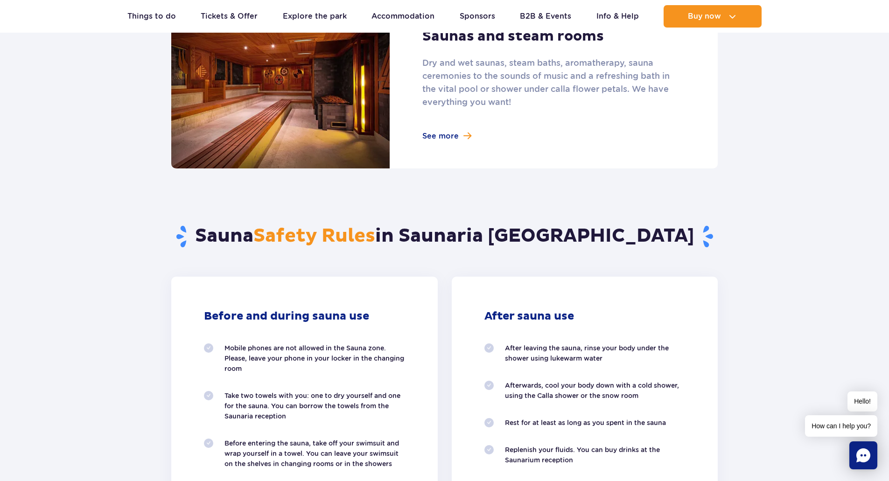
scroll to position [513, 0]
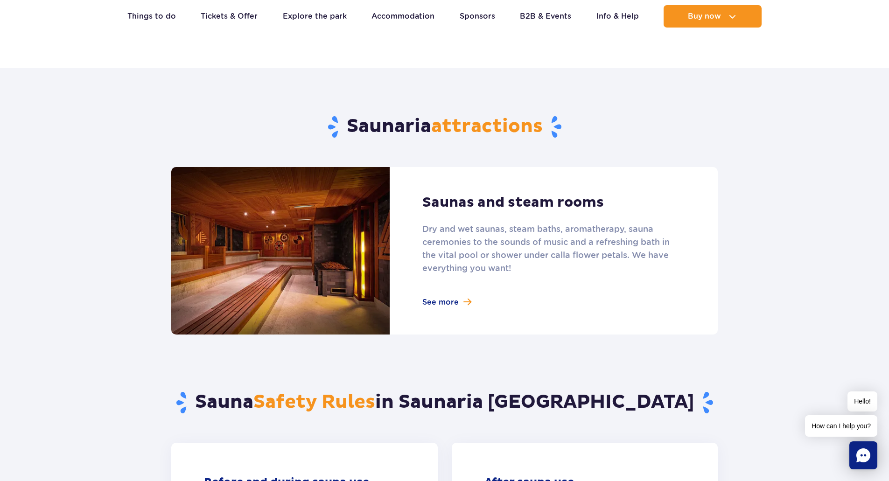
click at [439, 300] on link at bounding box center [444, 251] width 546 height 168
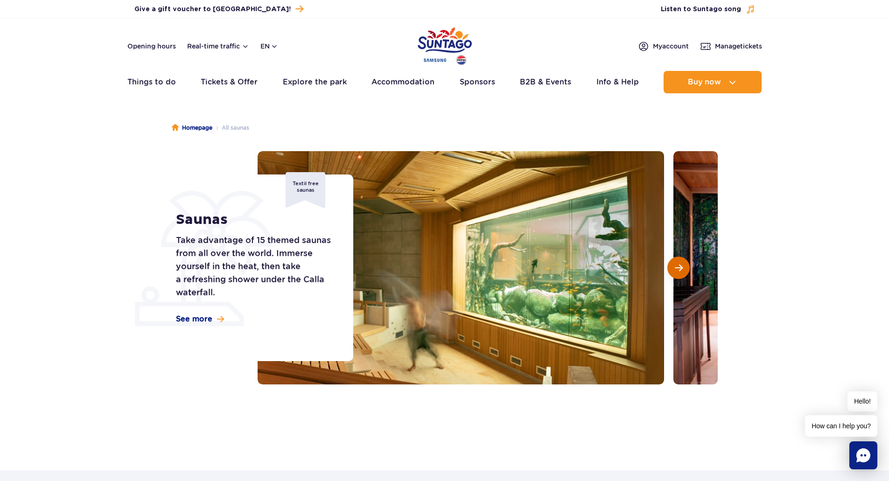
click at [677, 265] on span "Next slide" at bounding box center [679, 268] width 8 height 8
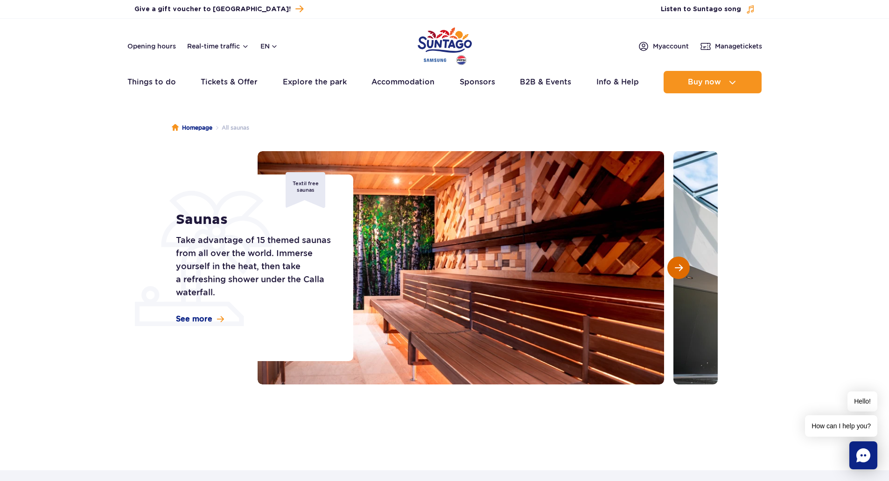
click at [677, 265] on span "Next slide" at bounding box center [679, 268] width 8 height 8
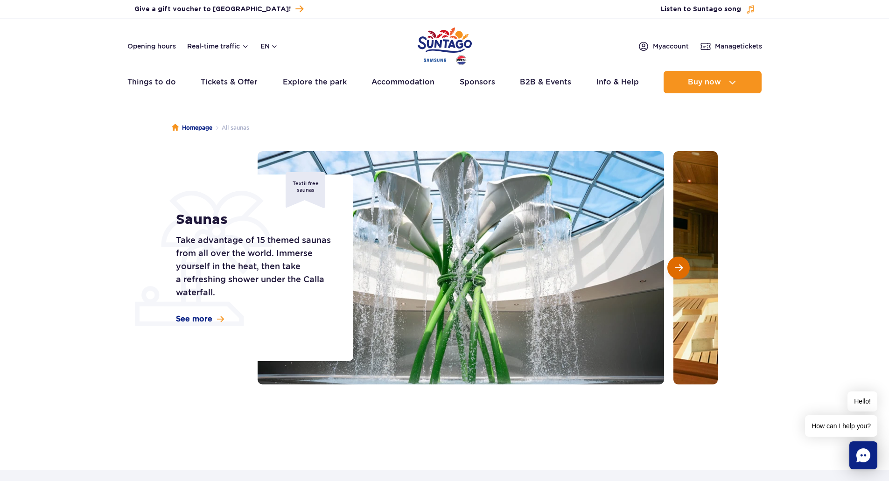
click at [677, 265] on span "Next slide" at bounding box center [679, 268] width 8 height 8
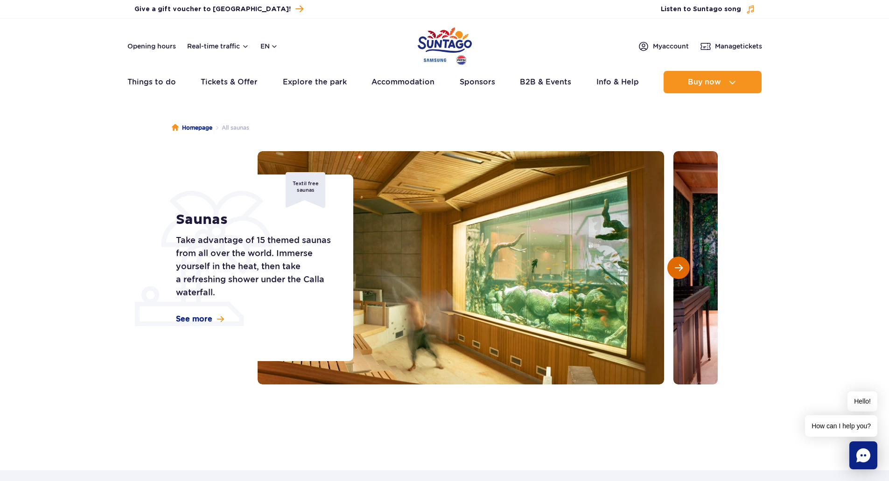
click at [677, 265] on span "Next slide" at bounding box center [679, 268] width 8 height 8
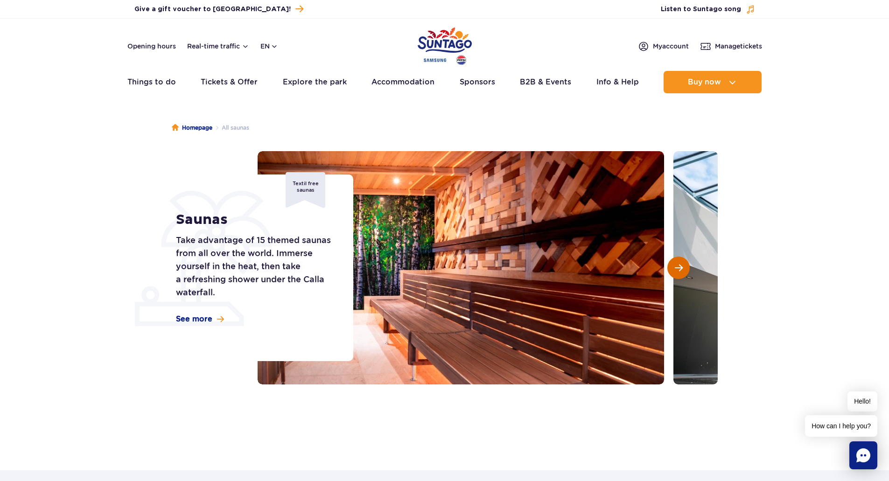
click at [677, 265] on span "Next slide" at bounding box center [679, 268] width 8 height 8
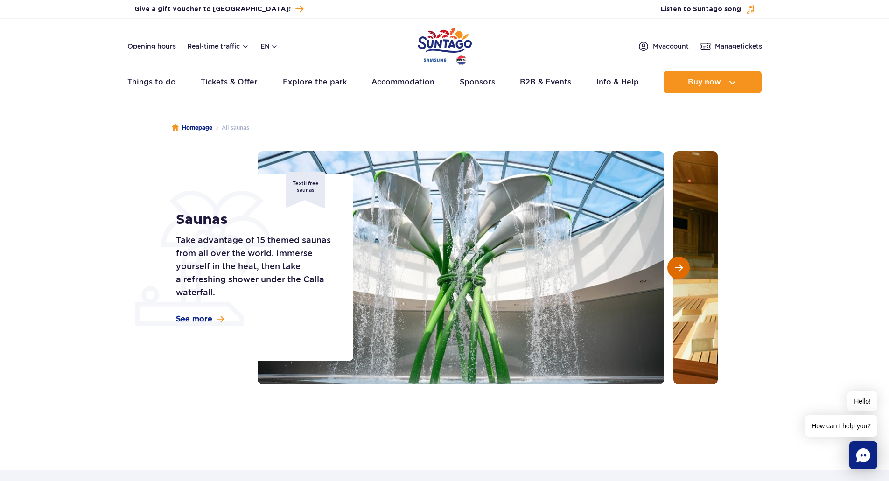
click at [677, 265] on span "Next slide" at bounding box center [679, 268] width 8 height 8
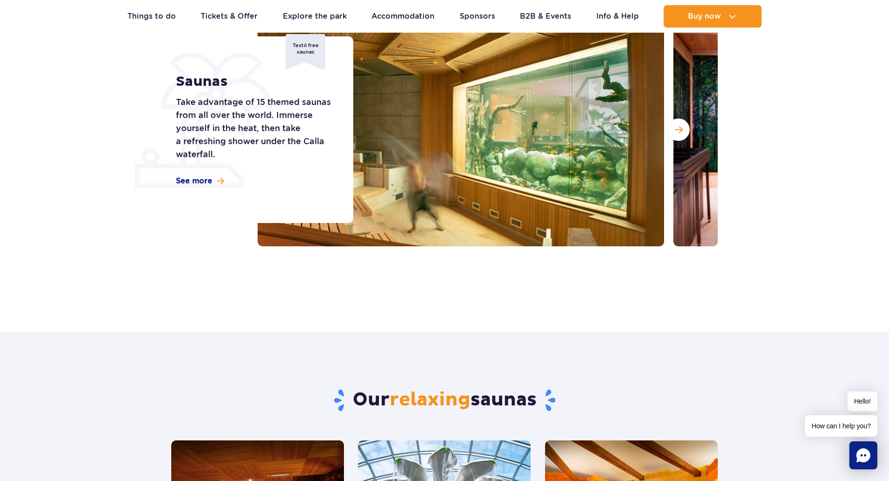
scroll to position [47, 0]
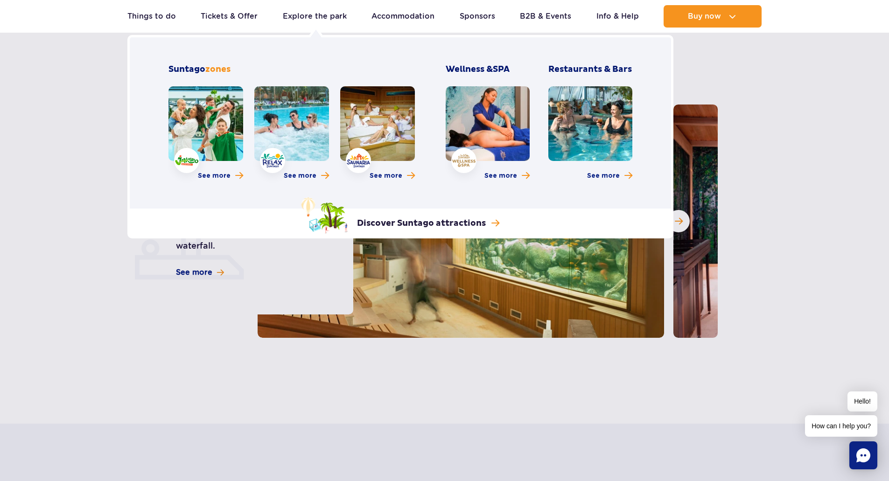
click at [384, 121] on link at bounding box center [377, 123] width 75 height 75
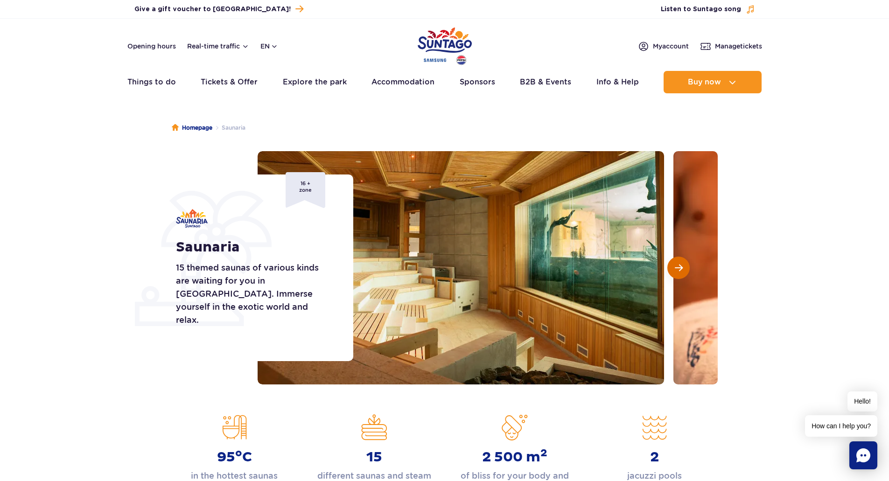
click at [678, 264] on span "Next slide" at bounding box center [679, 268] width 8 height 8
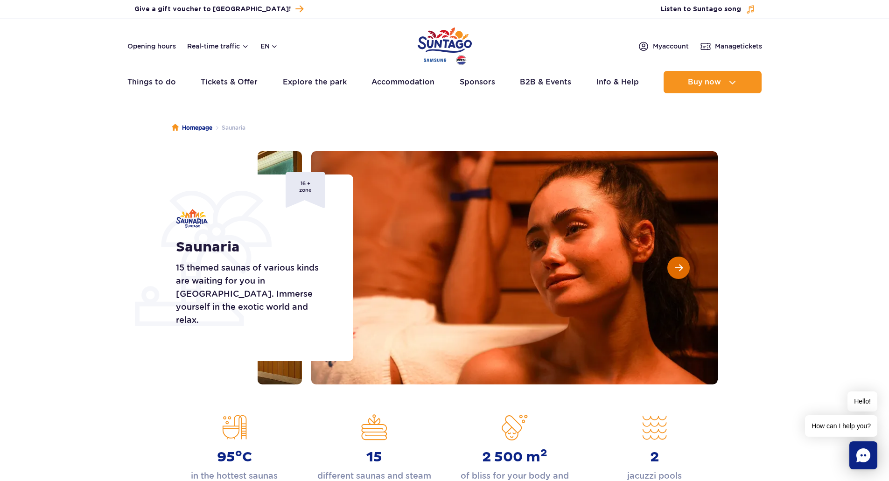
click at [678, 264] on span "Next slide" at bounding box center [679, 268] width 8 height 8
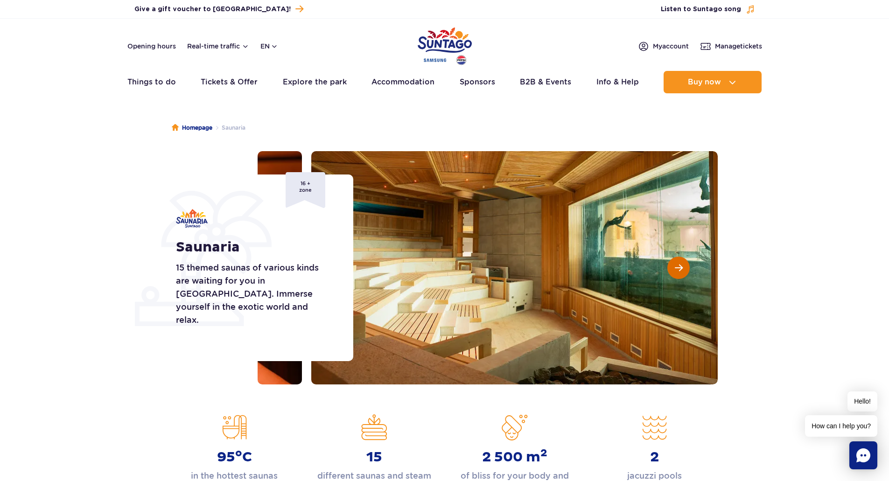
click at [678, 264] on span "Next slide" at bounding box center [679, 268] width 8 height 8
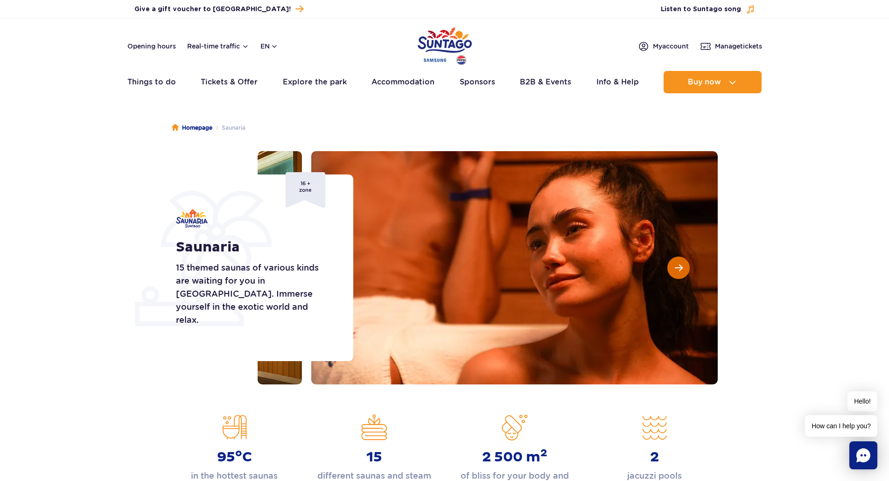
click at [678, 264] on span "Next slide" at bounding box center [679, 268] width 8 height 8
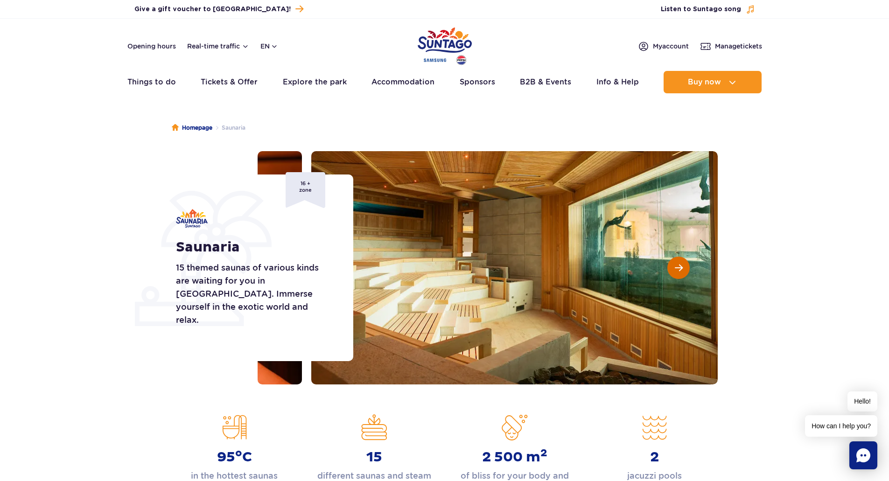
click at [678, 264] on span "Next slide" at bounding box center [679, 268] width 8 height 8
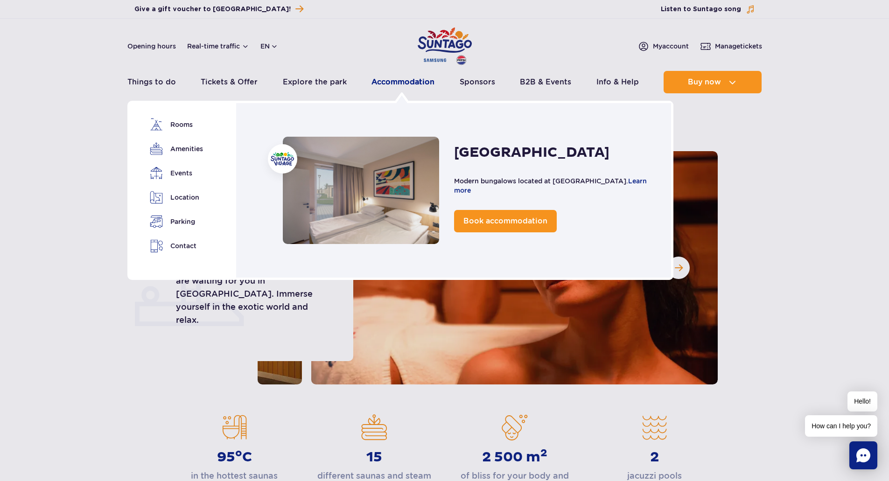
click at [399, 77] on link "Accommodation" at bounding box center [402, 82] width 63 height 22
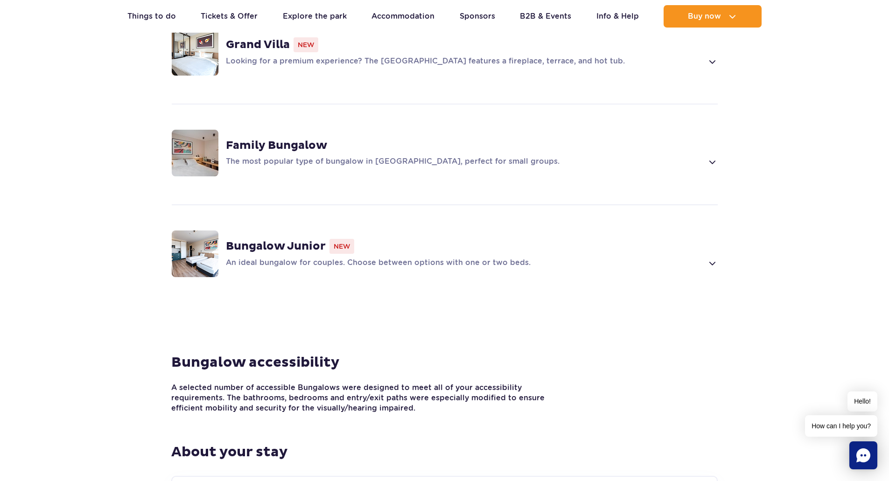
scroll to position [793, 0]
click at [410, 257] on p "An ideal bungalow for couples. Choose between options with one or two beds." at bounding box center [464, 262] width 477 height 11
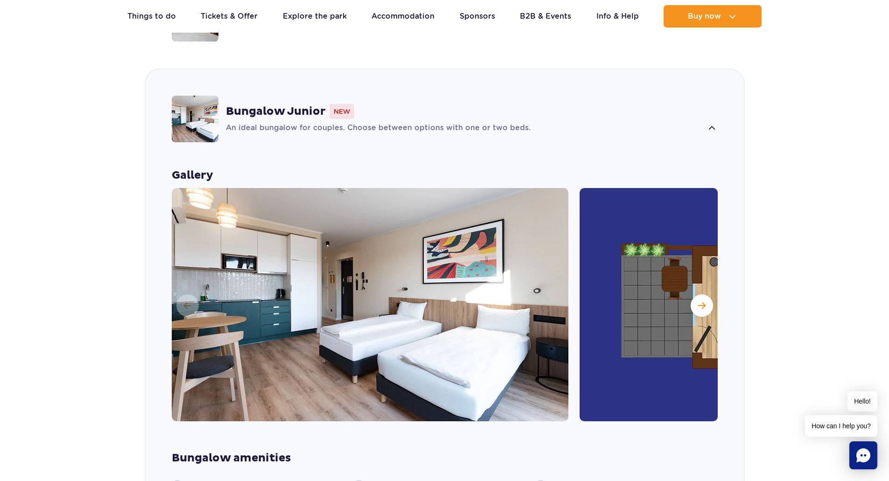
scroll to position [1149, 0]
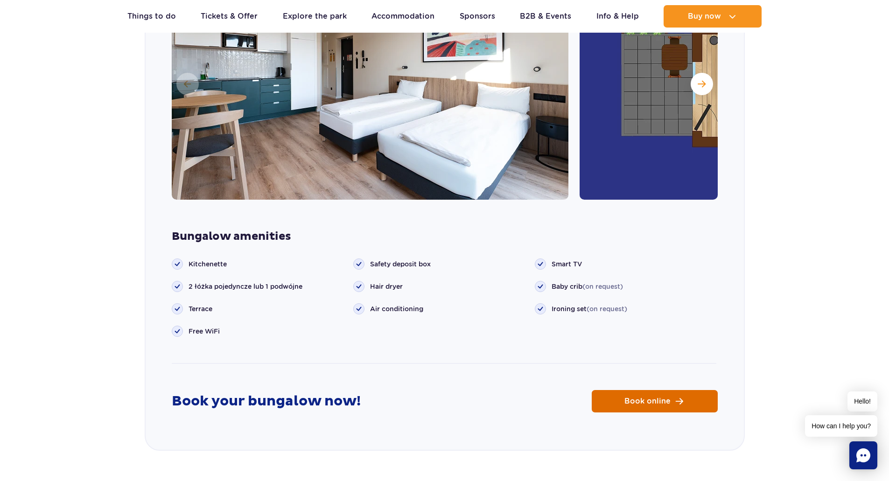
click at [638, 398] on span "Book online" at bounding box center [647, 401] width 46 height 7
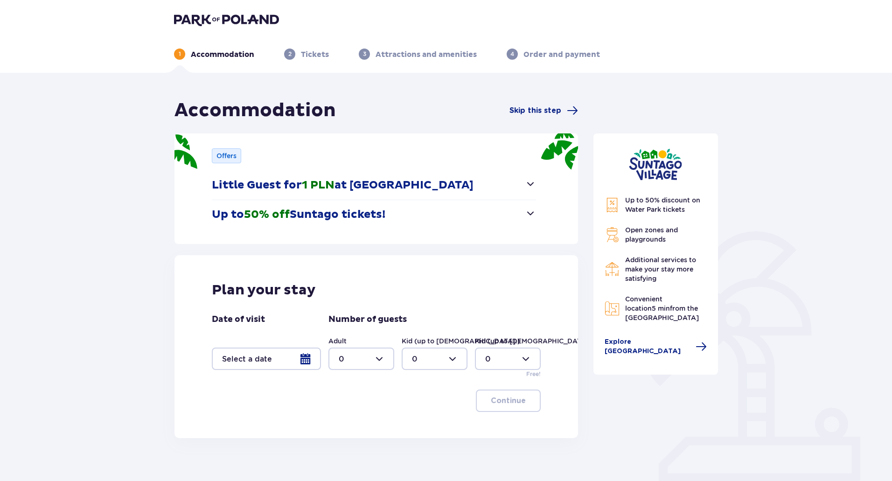
click at [310, 357] on div at bounding box center [266, 359] width 109 height 22
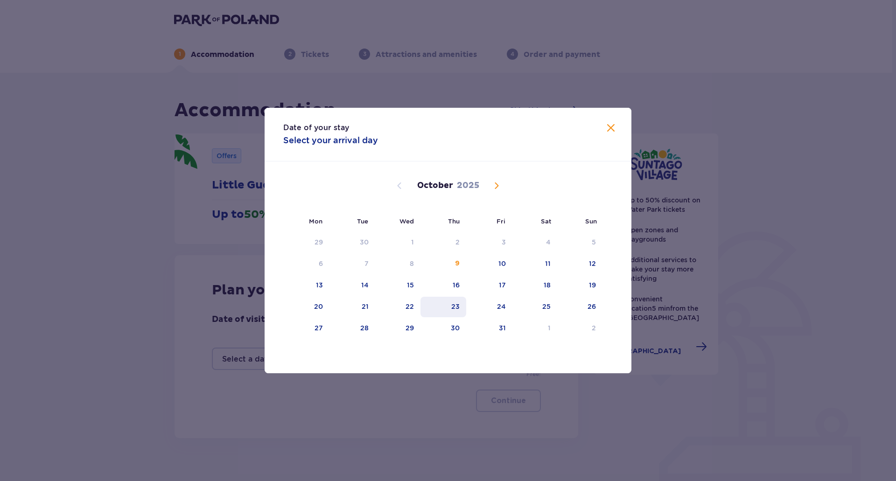
click at [452, 307] on div "23" at bounding box center [455, 306] width 8 height 9
click at [492, 304] on div "24" at bounding box center [489, 307] width 46 height 21
type input "[DATE] - [DATE]"
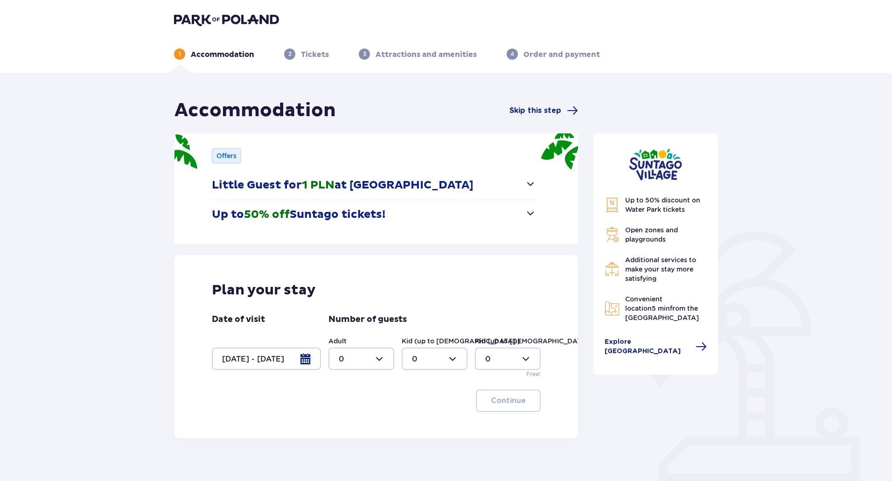
click at [388, 359] on div at bounding box center [361, 359] width 66 height 22
click at [362, 426] on div "2" at bounding box center [361, 426] width 45 height 10
type input "2"
click at [505, 401] on p "Continue" at bounding box center [508, 401] width 35 height 10
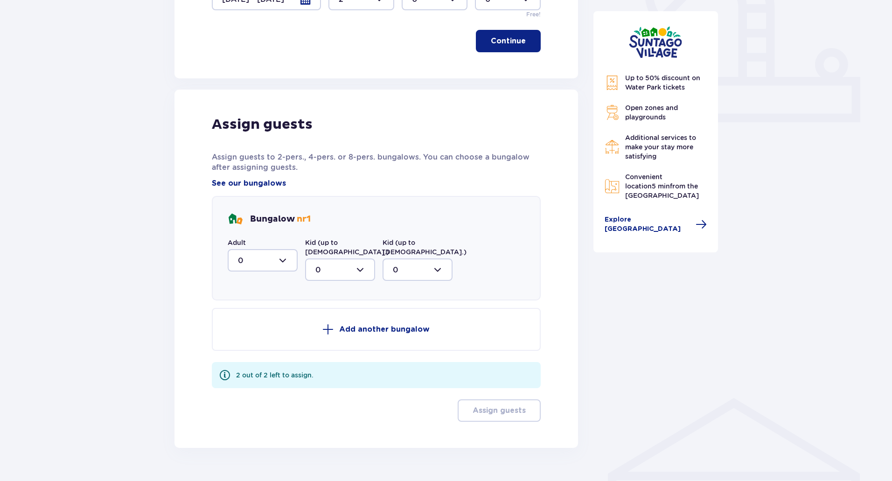
scroll to position [370, 0]
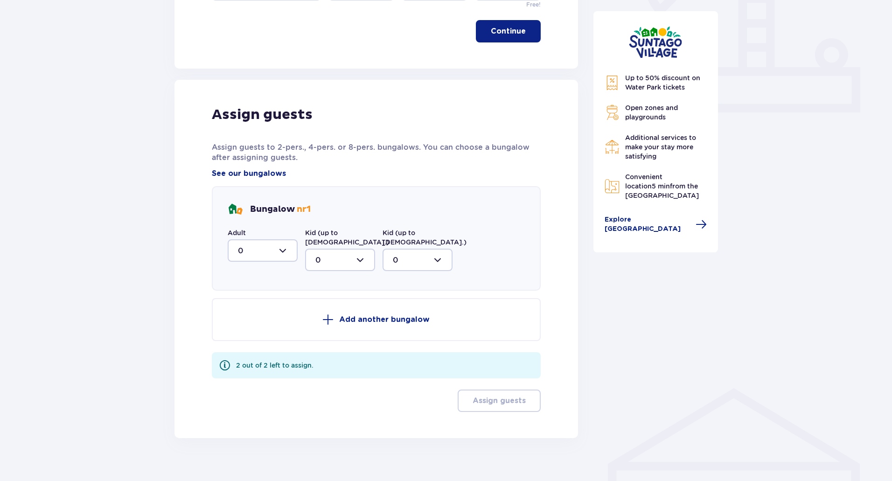
click at [283, 247] on div at bounding box center [263, 250] width 70 height 22
click at [246, 318] on div "2" at bounding box center [262, 318] width 49 height 10
type input "2"
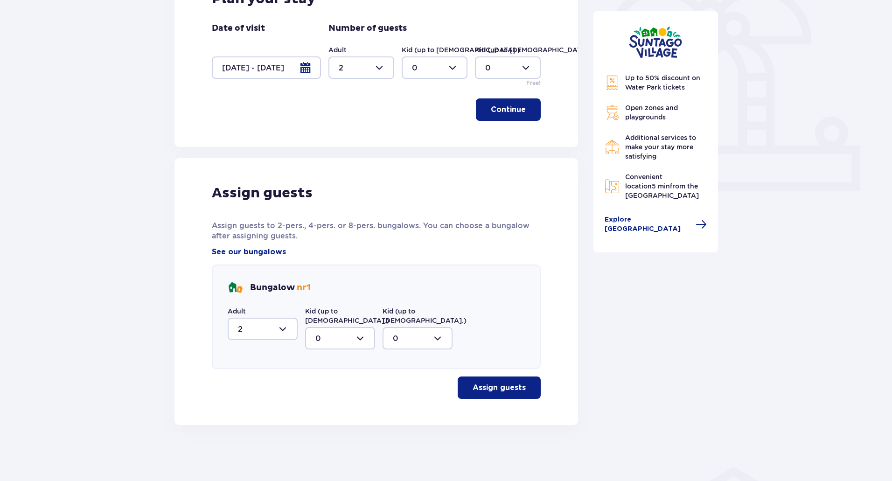
scroll to position [282, 0]
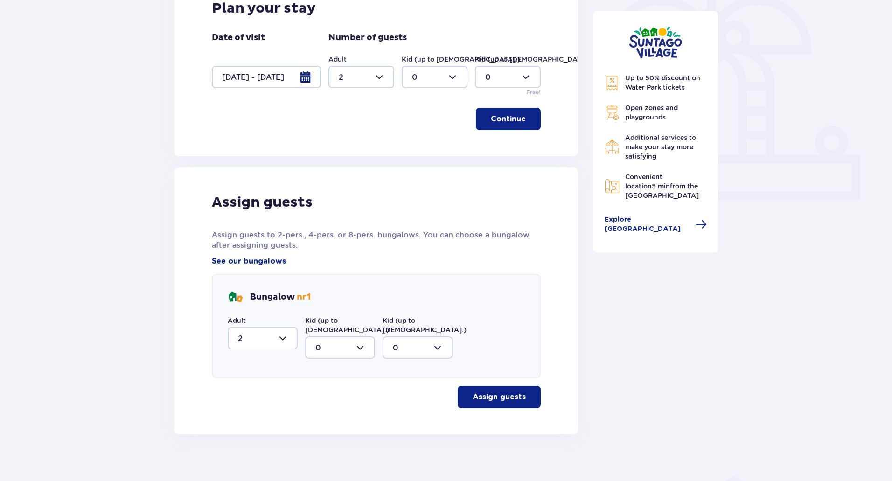
click at [484, 392] on p "Assign guests" at bounding box center [499, 397] width 53 height 10
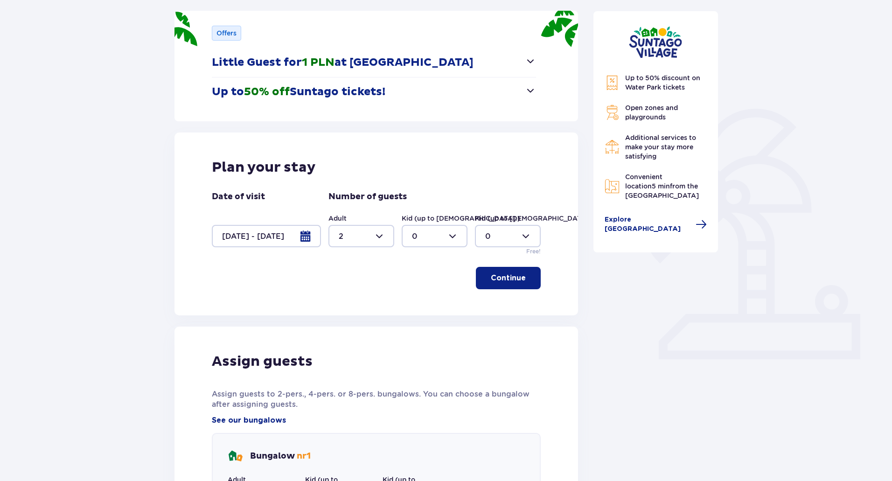
scroll to position [0, 0]
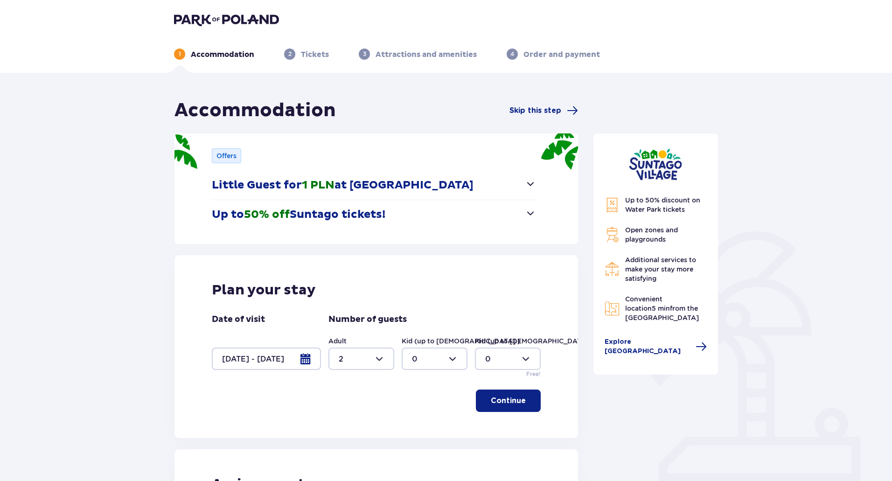
click at [491, 402] on p "Continue" at bounding box center [508, 401] width 35 height 10
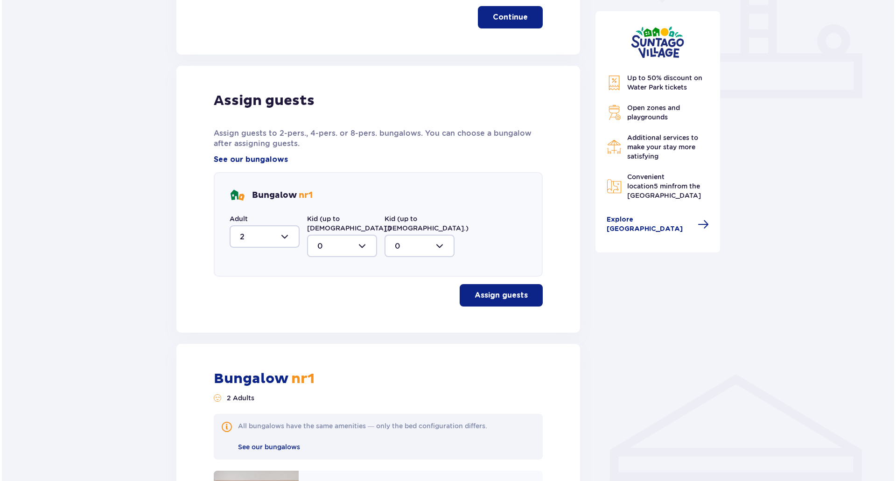
scroll to position [438, 0]
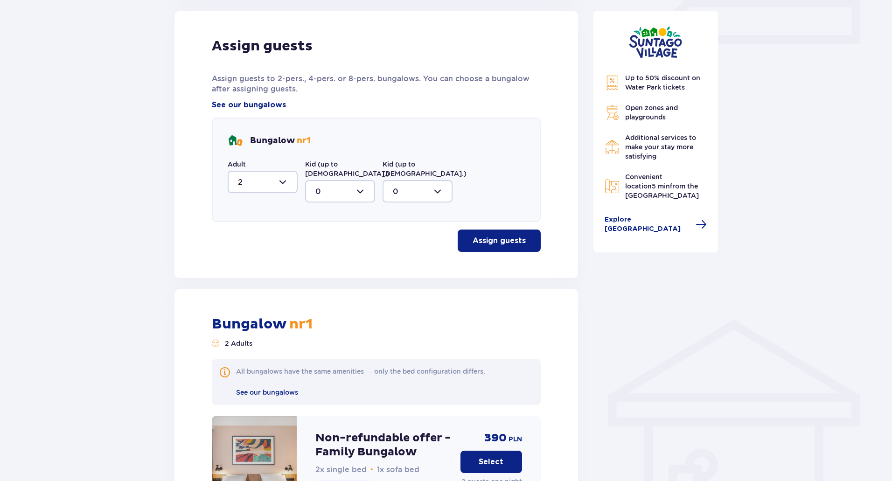
click at [272, 184] on div at bounding box center [263, 182] width 70 height 22
click at [242, 105] on span "See our bungalows" at bounding box center [249, 105] width 74 height 10
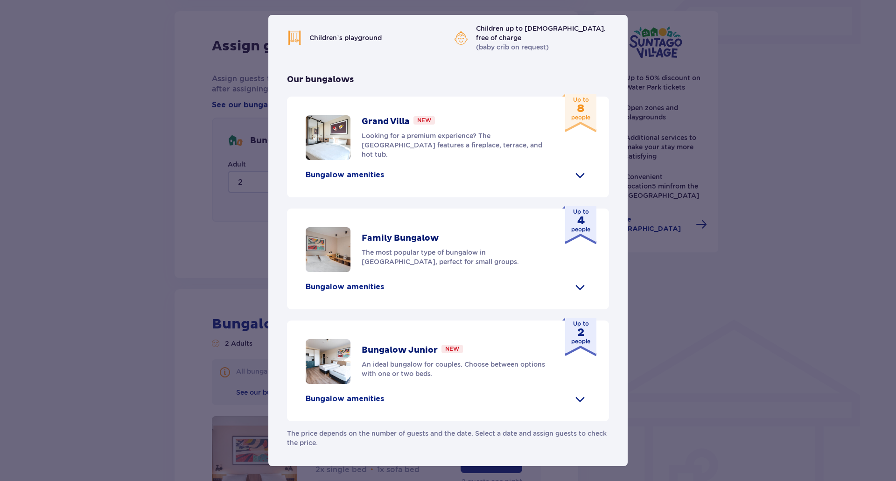
scroll to position [342, 0]
click at [367, 402] on p "Bungalow amenities" at bounding box center [345, 399] width 78 height 10
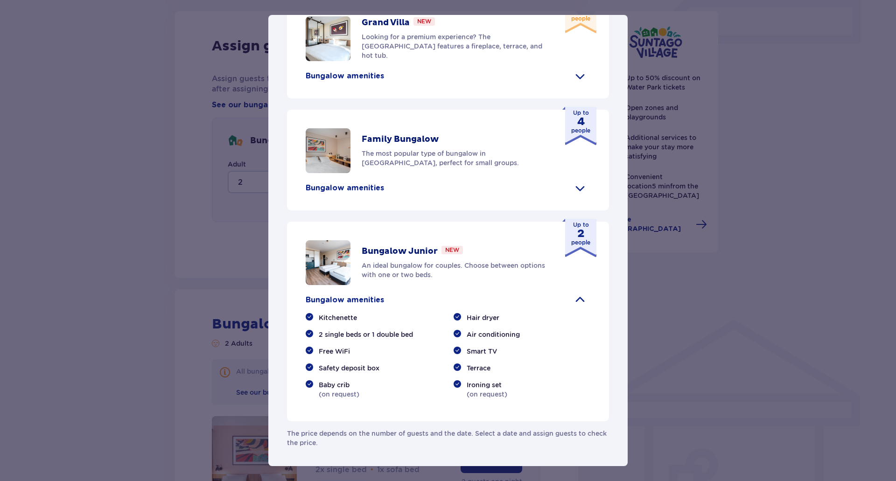
scroll to position [440, 0]
click at [355, 298] on p "Bungalow amenities" at bounding box center [345, 300] width 78 height 10
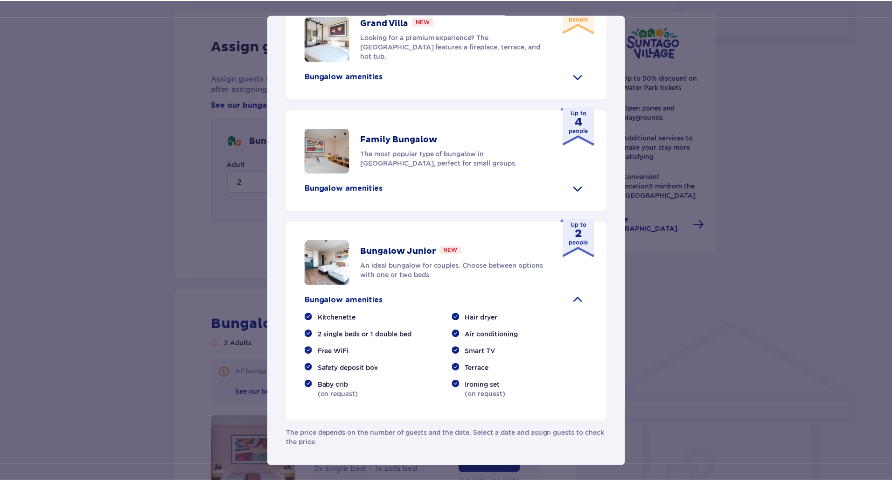
scroll to position [342, 0]
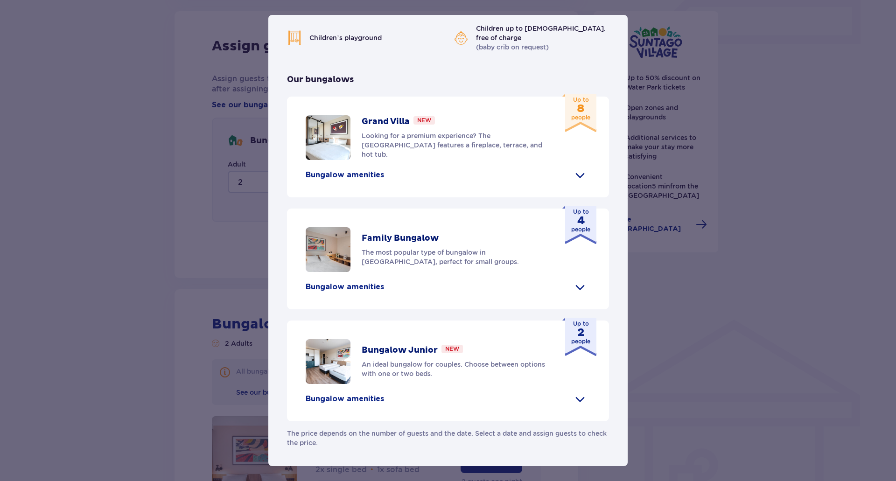
click at [576, 348] on div "Up to 2 people" at bounding box center [579, 337] width 34 height 38
click at [760, 412] on div "[GEOGRAPHIC_DATA] [GEOGRAPHIC_DATA] is the perfect place for fans tropical clim…" at bounding box center [448, 240] width 896 height 481
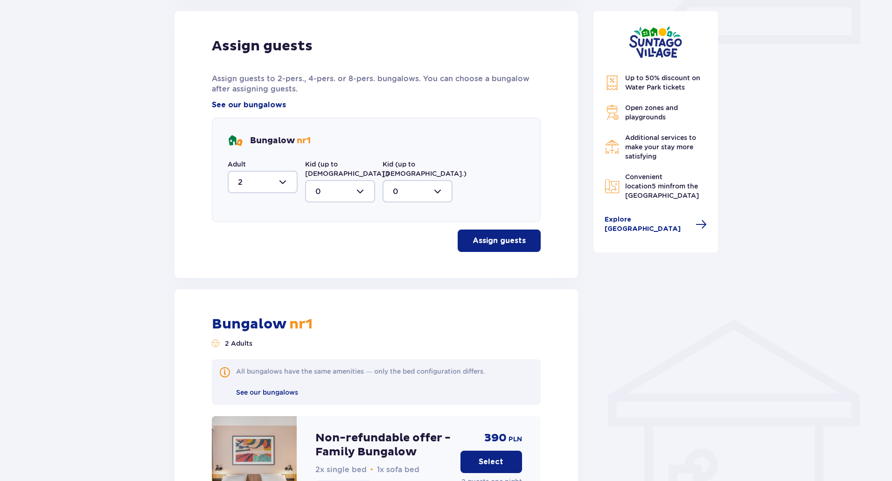
click at [299, 139] on span "nr 1" at bounding box center [304, 140] width 14 height 11
click at [285, 177] on div at bounding box center [263, 182] width 70 height 22
click at [255, 253] on div "2" at bounding box center [262, 249] width 49 height 10
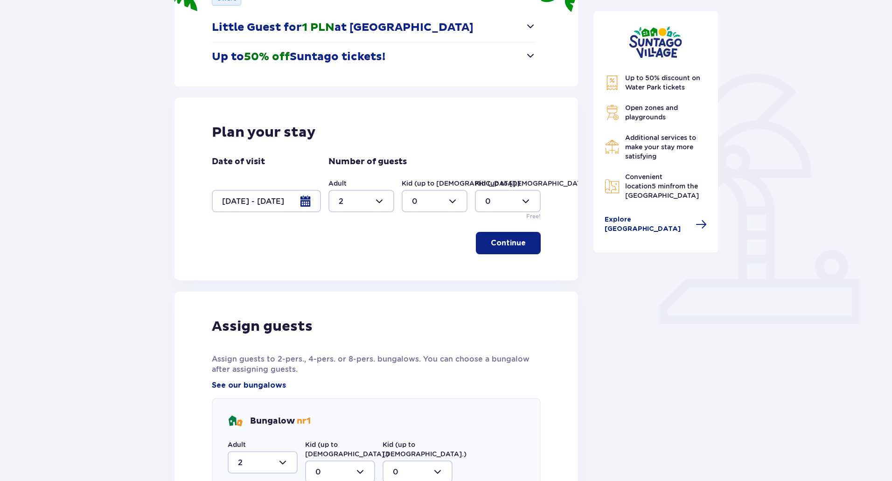
scroll to position [2, 0]
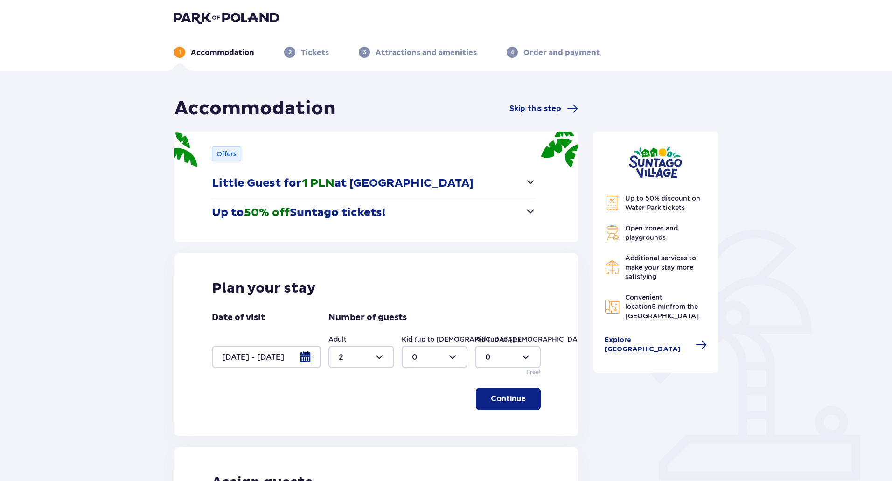
click at [495, 401] on p "Continue" at bounding box center [508, 399] width 35 height 10
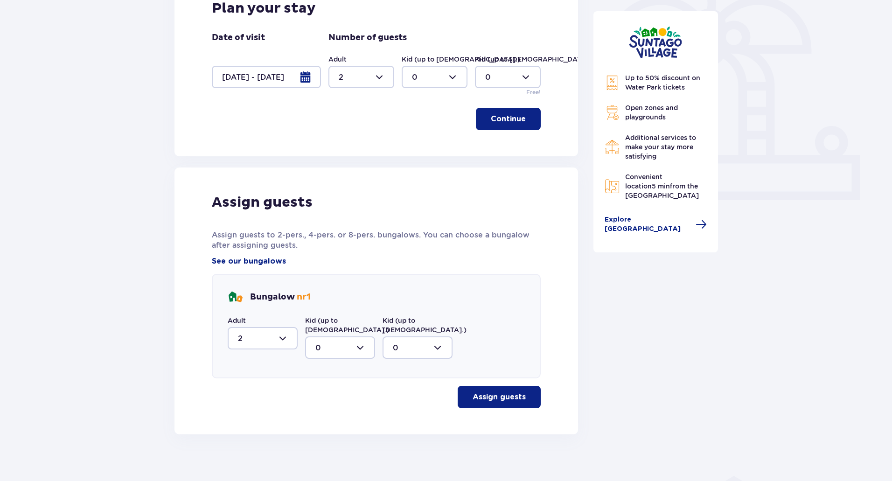
click at [494, 392] on p "Assign guests" at bounding box center [499, 397] width 53 height 10
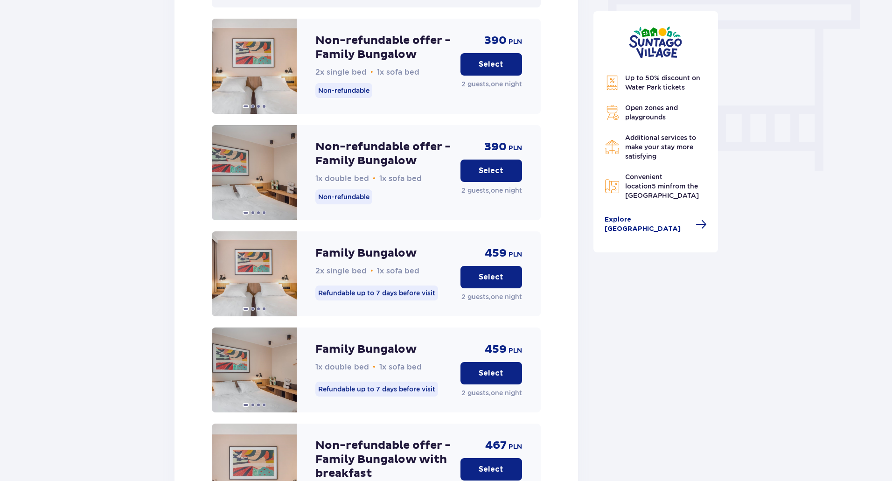
scroll to position [985, 0]
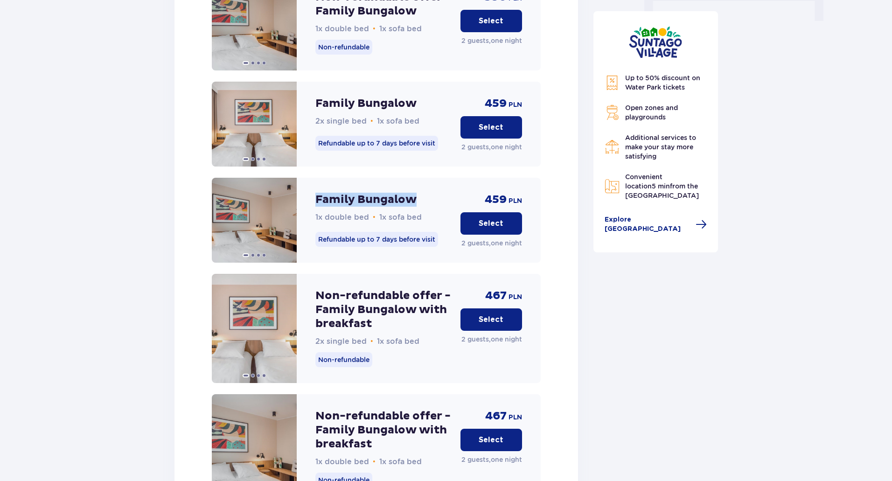
drag, startPoint x: 317, startPoint y: 188, endPoint x: 414, endPoint y: 189, distance: 97.1
click at [414, 193] on p "Family Bungalow" at bounding box center [365, 200] width 101 height 14
click at [422, 193] on div "Family Bungalow 1x double bed • 1x sofa bed" at bounding box center [384, 208] width 138 height 30
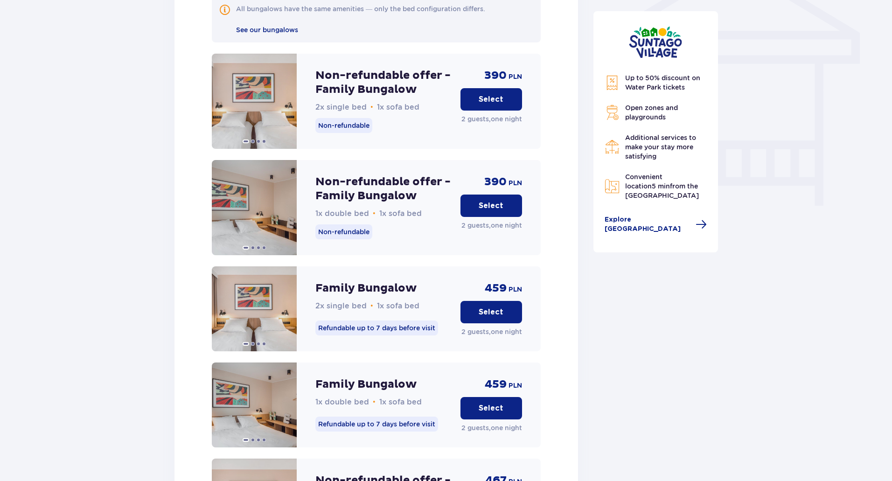
scroll to position [706, 0]
